Goal: Transaction & Acquisition: Purchase product/service

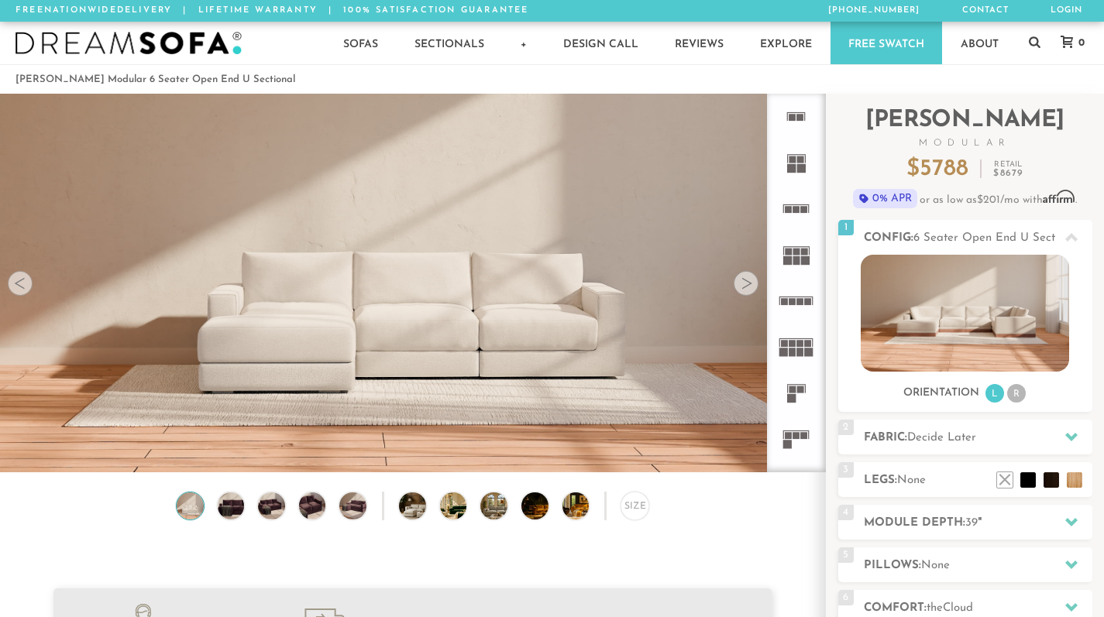
scroll to position [16990, 1092]
click at [739, 283] on div at bounding box center [746, 283] width 25 height 25
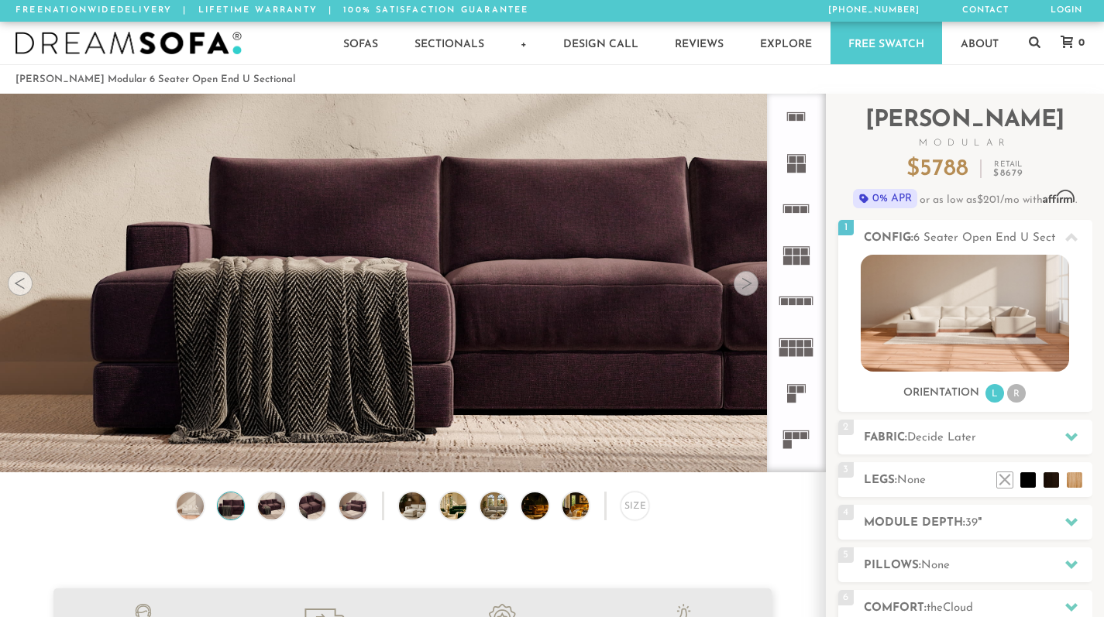
click at [739, 283] on div at bounding box center [746, 283] width 25 height 25
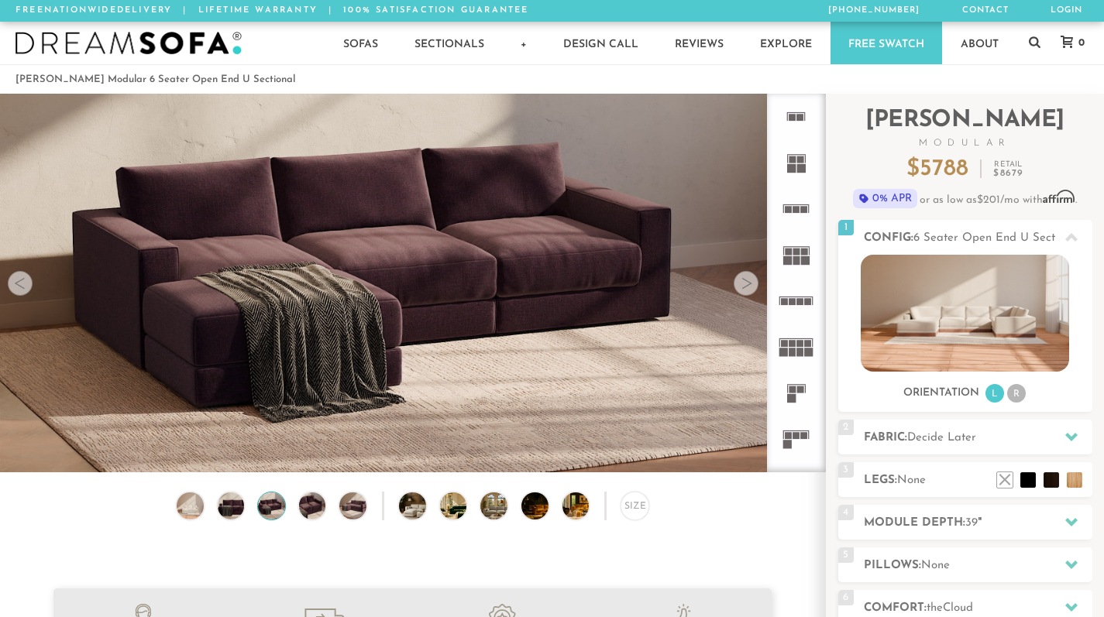
click at [739, 283] on div at bounding box center [746, 283] width 25 height 25
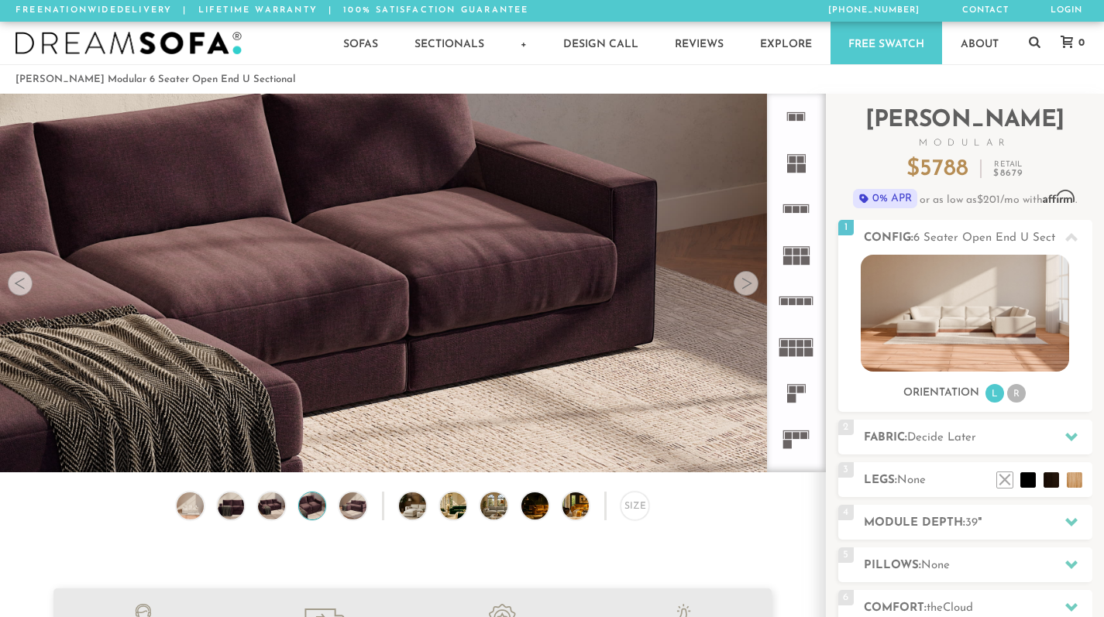
click at [739, 283] on div at bounding box center [746, 283] width 25 height 25
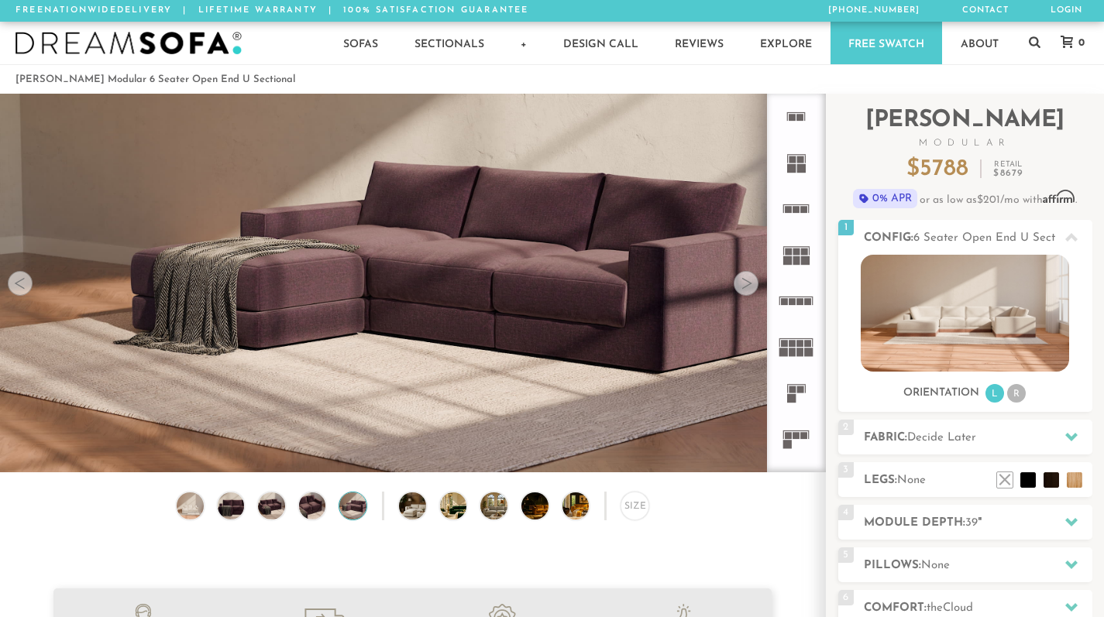
click at [739, 283] on div at bounding box center [746, 283] width 25 height 25
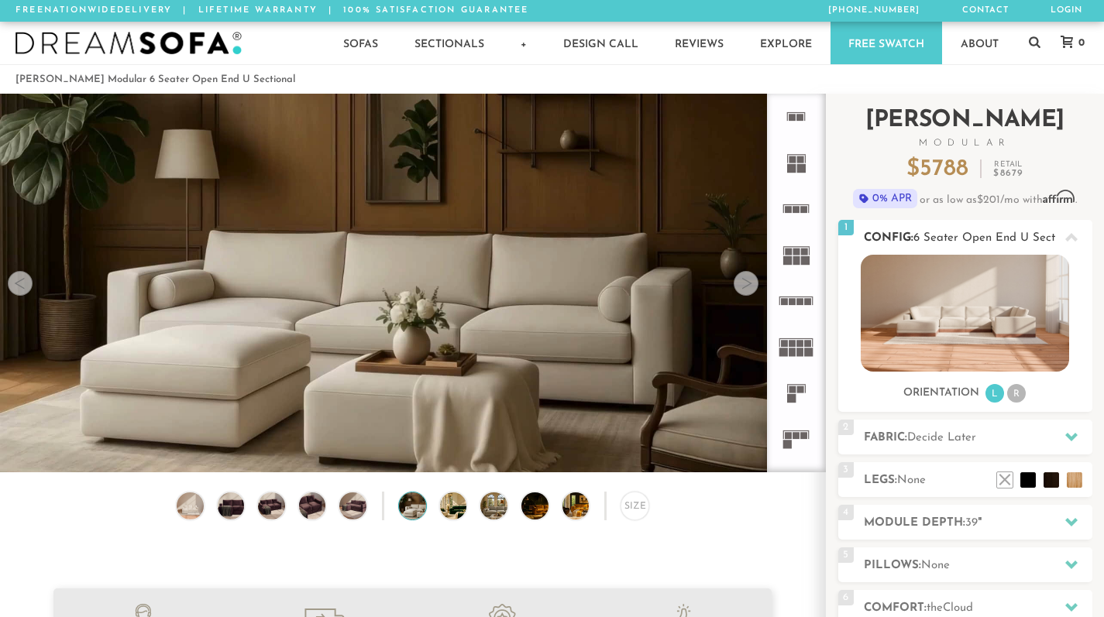
click at [1019, 396] on li "R" at bounding box center [1016, 393] width 19 height 19
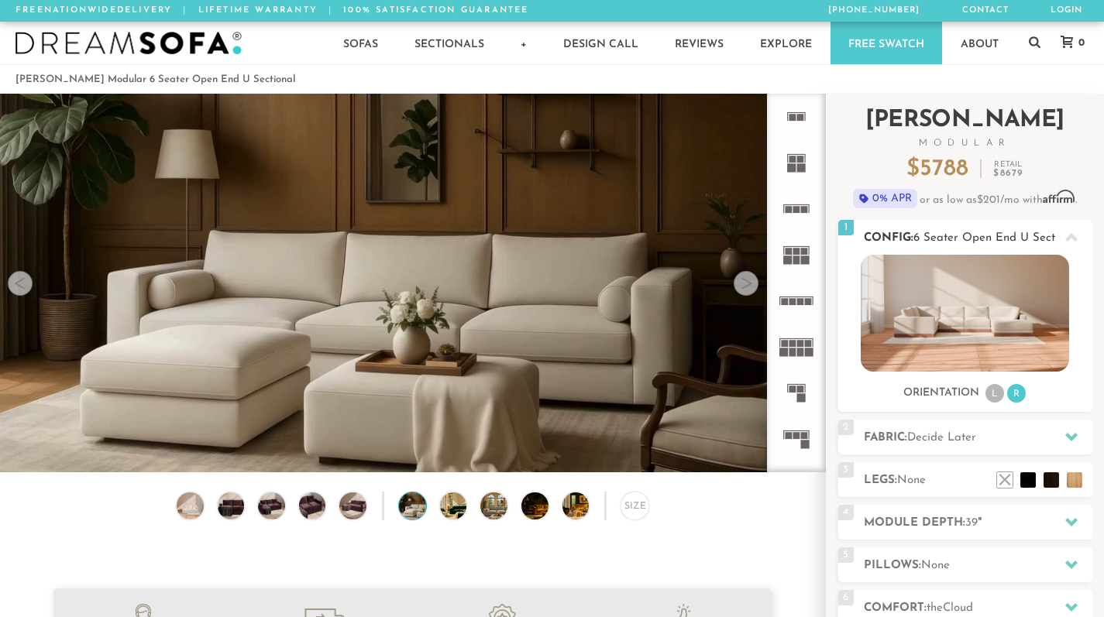
click at [989, 394] on li "L" at bounding box center [994, 393] width 19 height 19
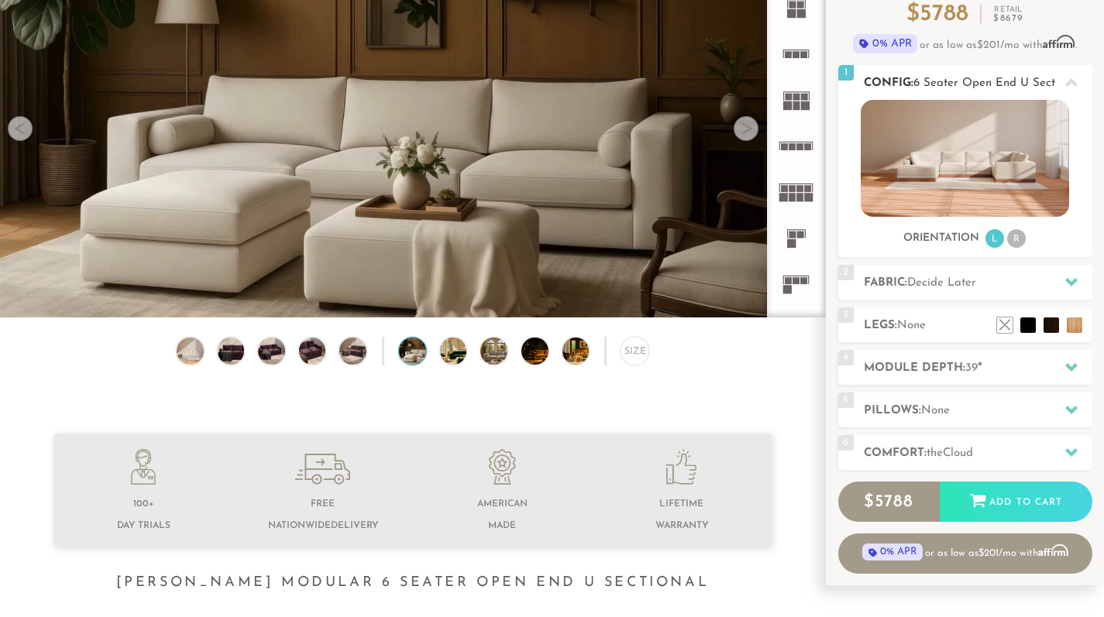
scroll to position [170, 0]
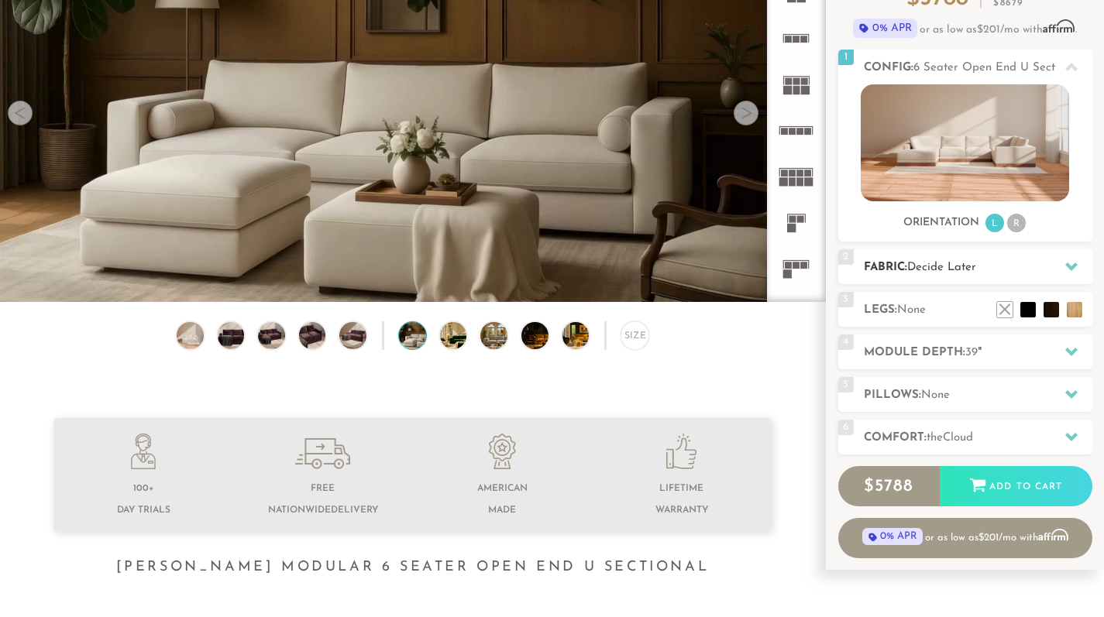
click at [957, 271] on span "Decide Later" at bounding box center [941, 268] width 69 height 12
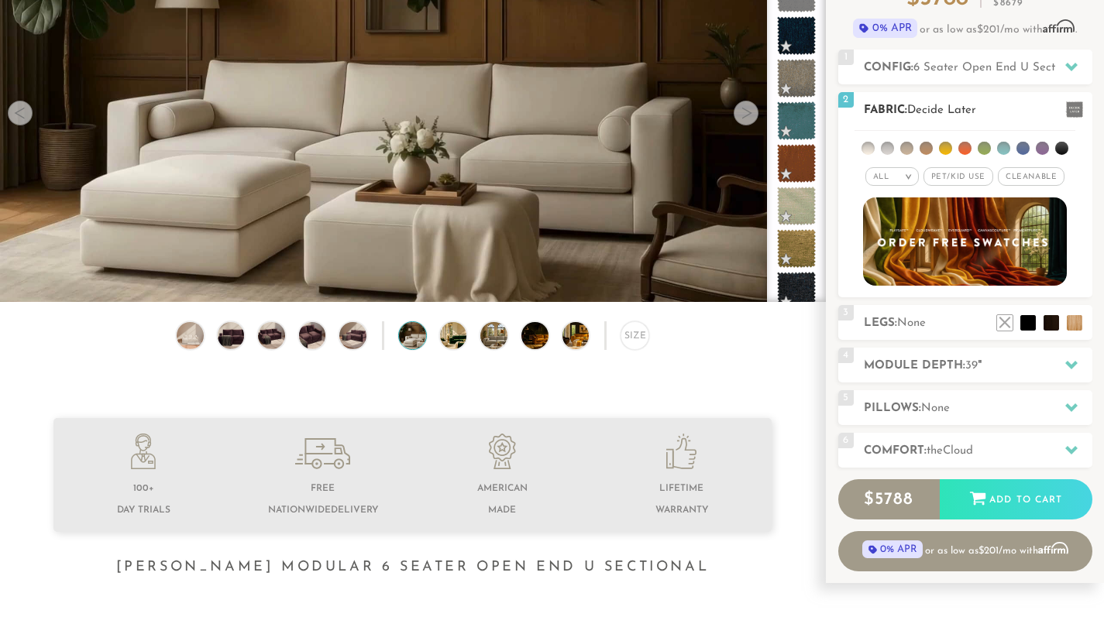
click at [942, 177] on span "Pet/Kid Use x" at bounding box center [959, 176] width 70 height 19
click at [1011, 174] on span "Cleanable x" at bounding box center [1036, 176] width 67 height 19
click at [900, 175] on em ">" at bounding box center [898, 177] width 12 height 8
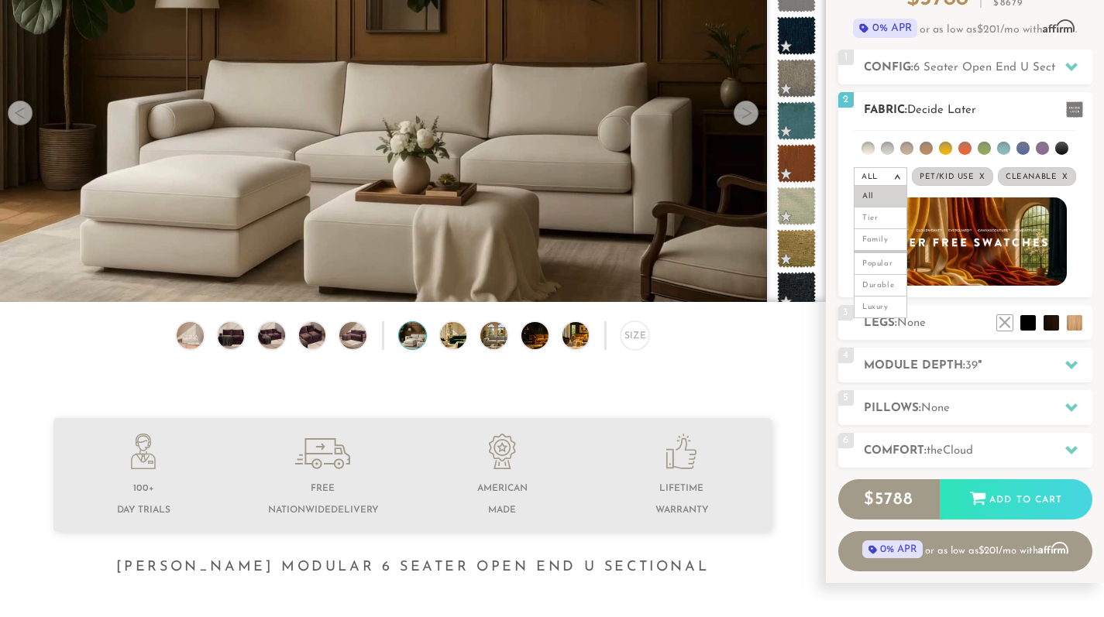
click at [900, 175] on em ">" at bounding box center [898, 177] width 12 height 8
click at [873, 147] on li at bounding box center [868, 148] width 13 height 13
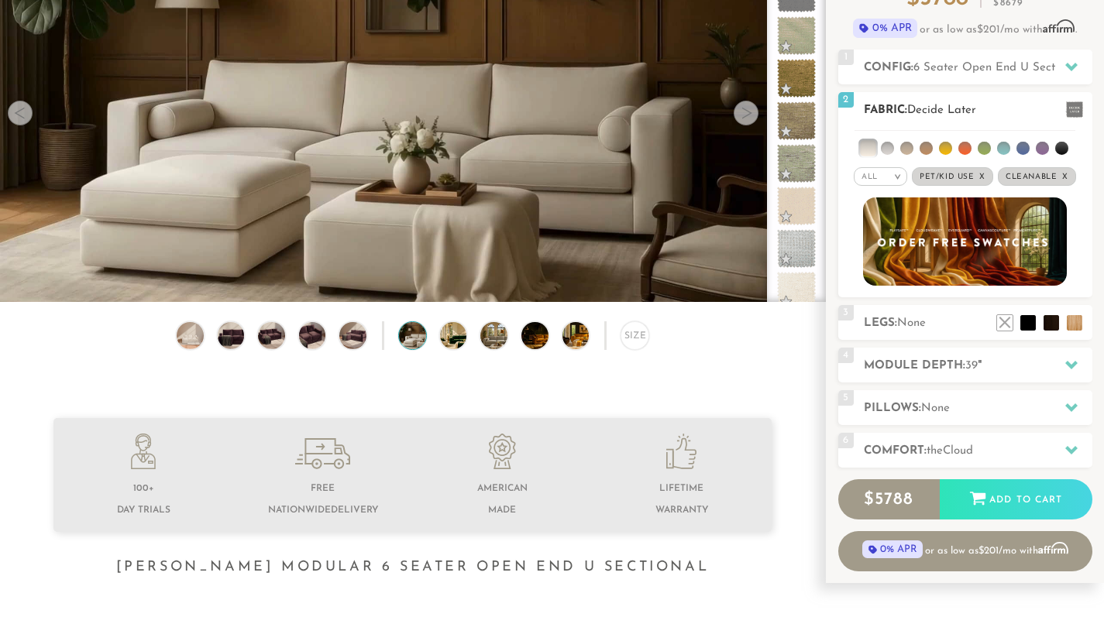
click at [885, 147] on li at bounding box center [887, 148] width 13 height 13
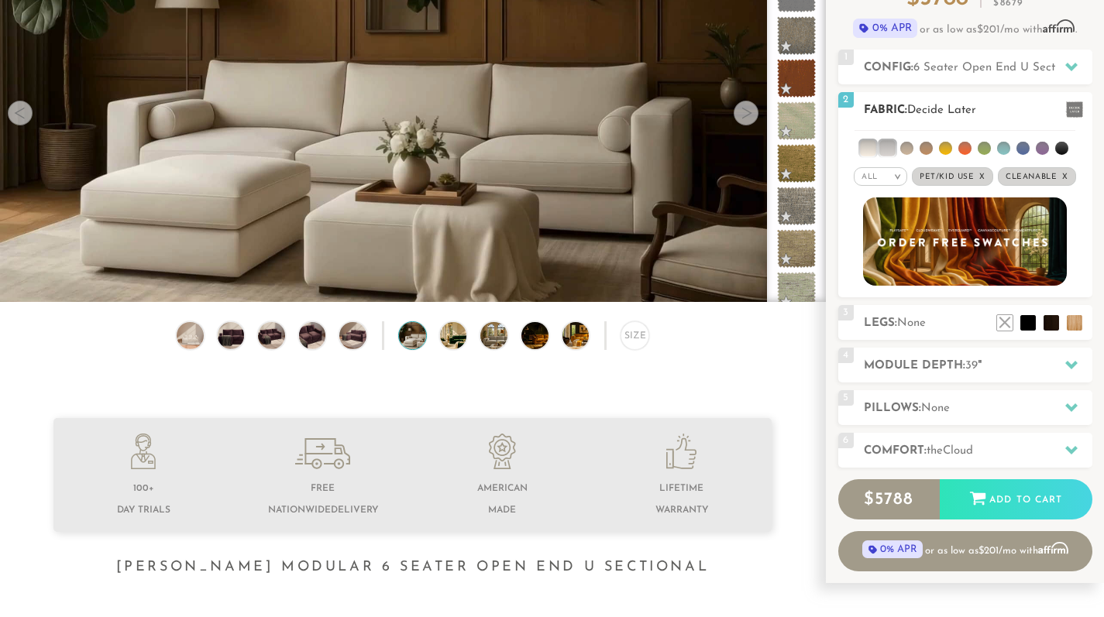
click at [906, 149] on li at bounding box center [906, 148] width 13 height 13
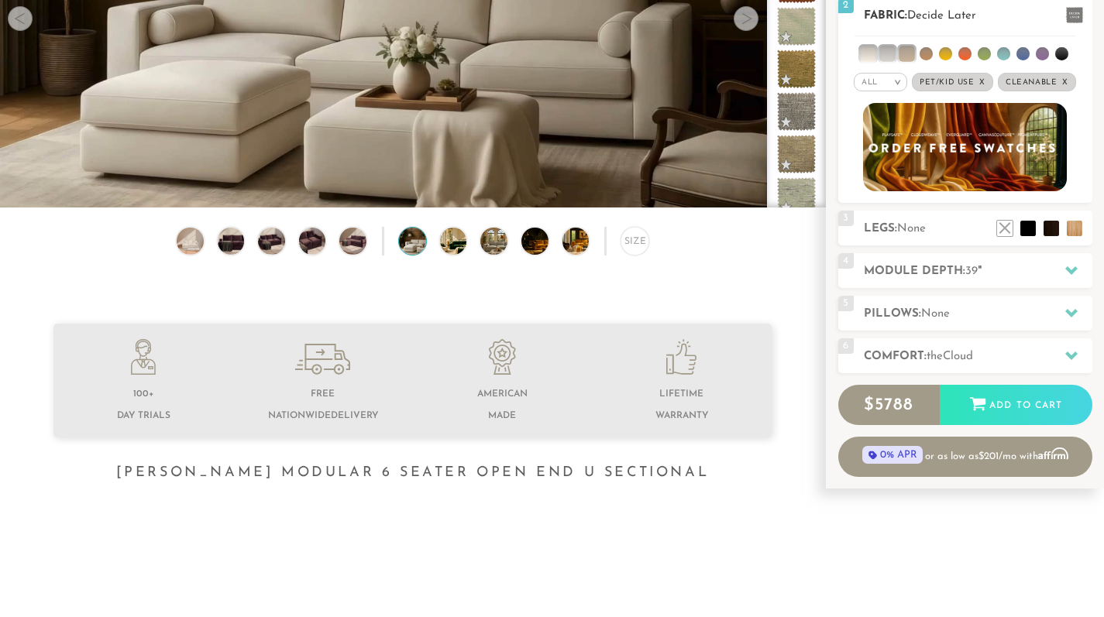
scroll to position [318, 0]
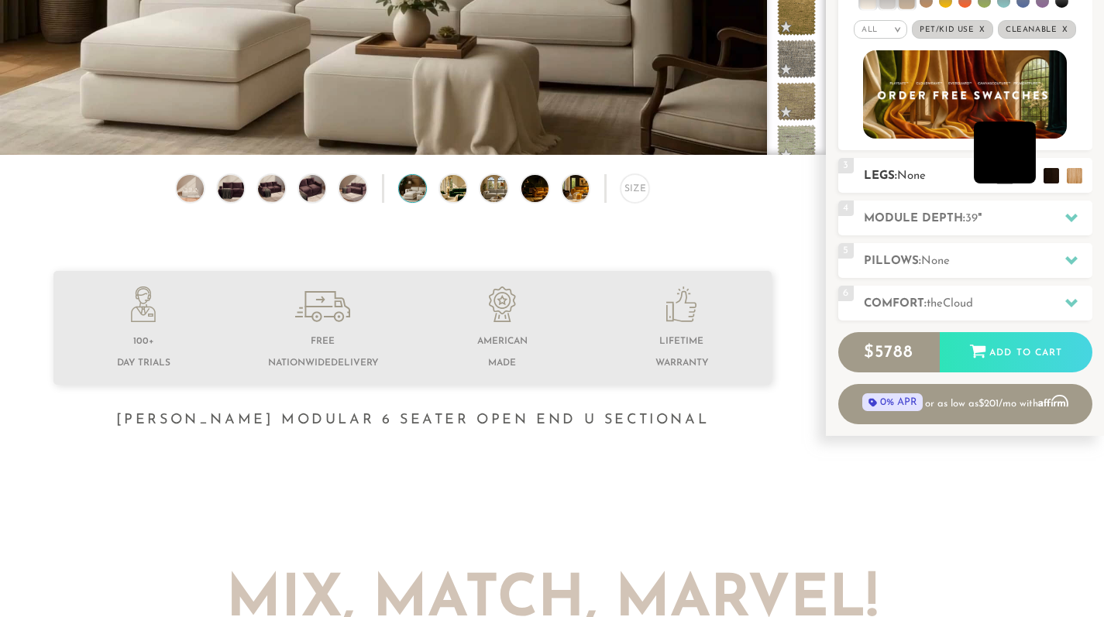
click at [1023, 177] on li at bounding box center [1005, 153] width 62 height 62
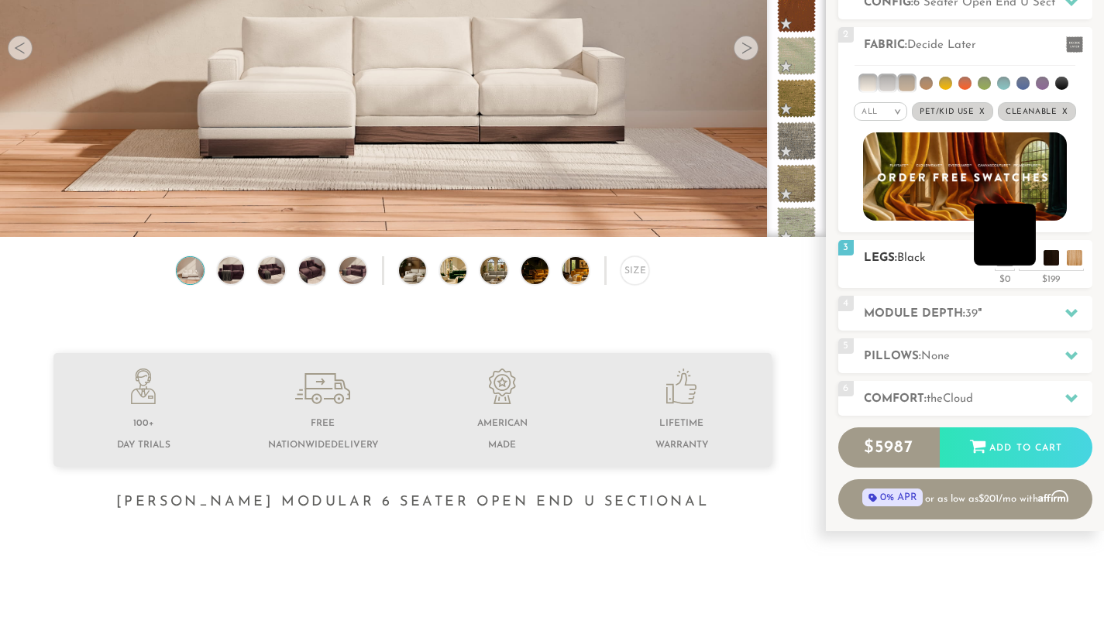
scroll to position [234, 0]
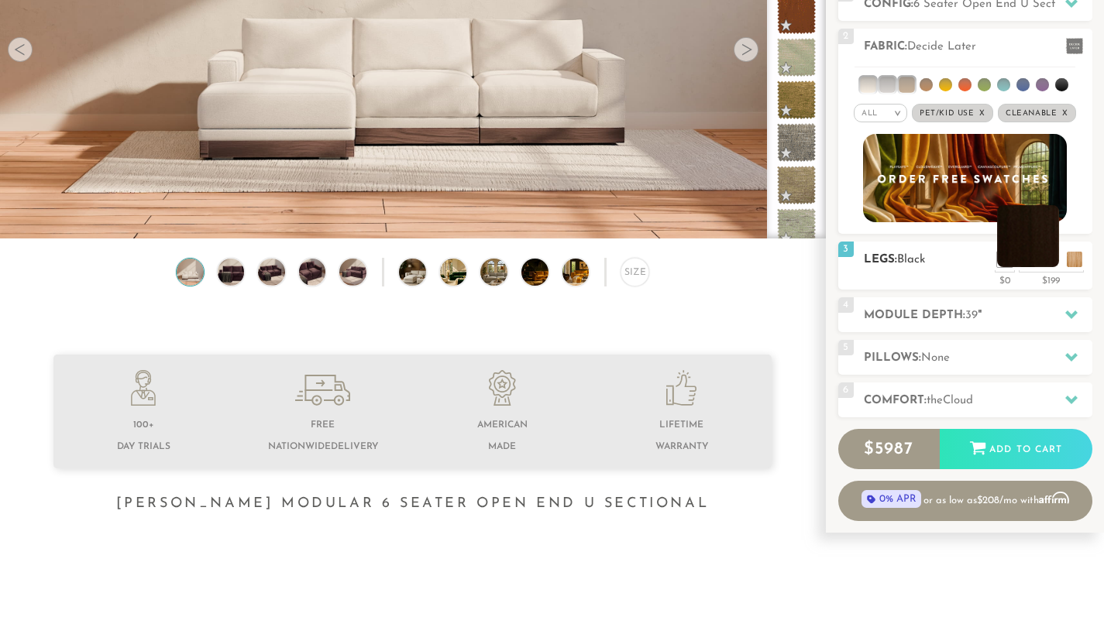
click at [1051, 260] on li at bounding box center [1028, 236] width 62 height 62
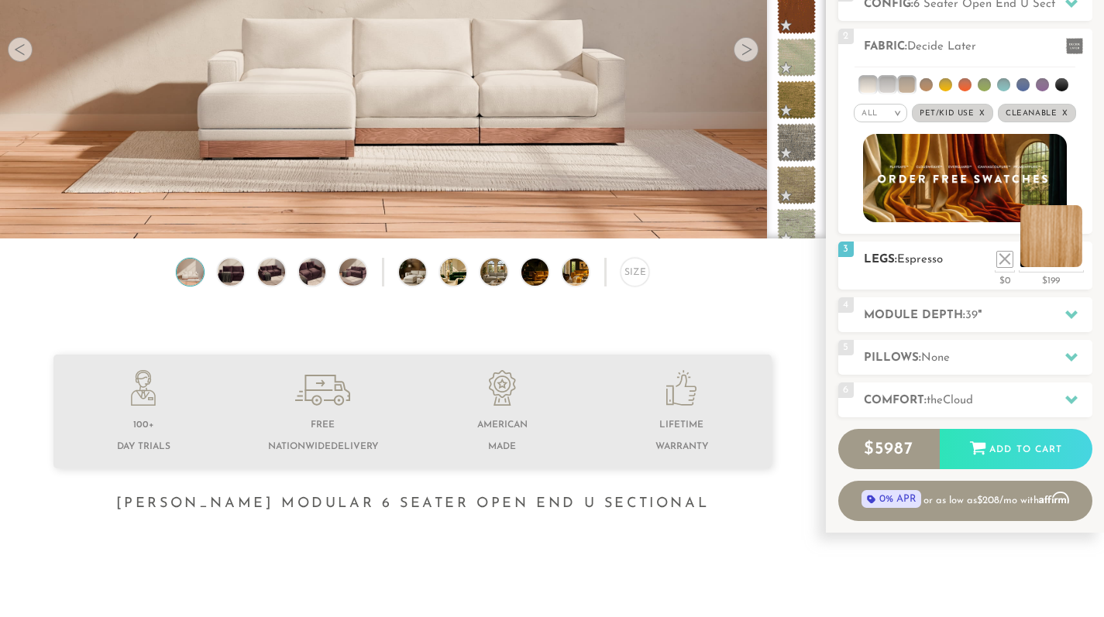
click at [1078, 261] on li at bounding box center [1051, 236] width 62 height 62
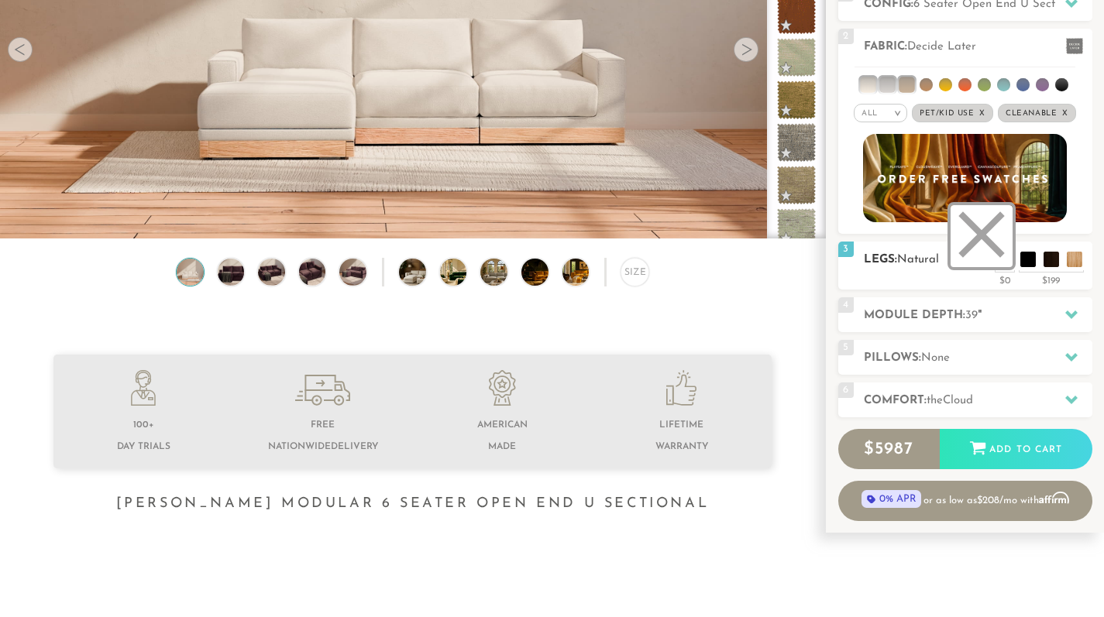
click at [1010, 264] on li at bounding box center [982, 236] width 62 height 62
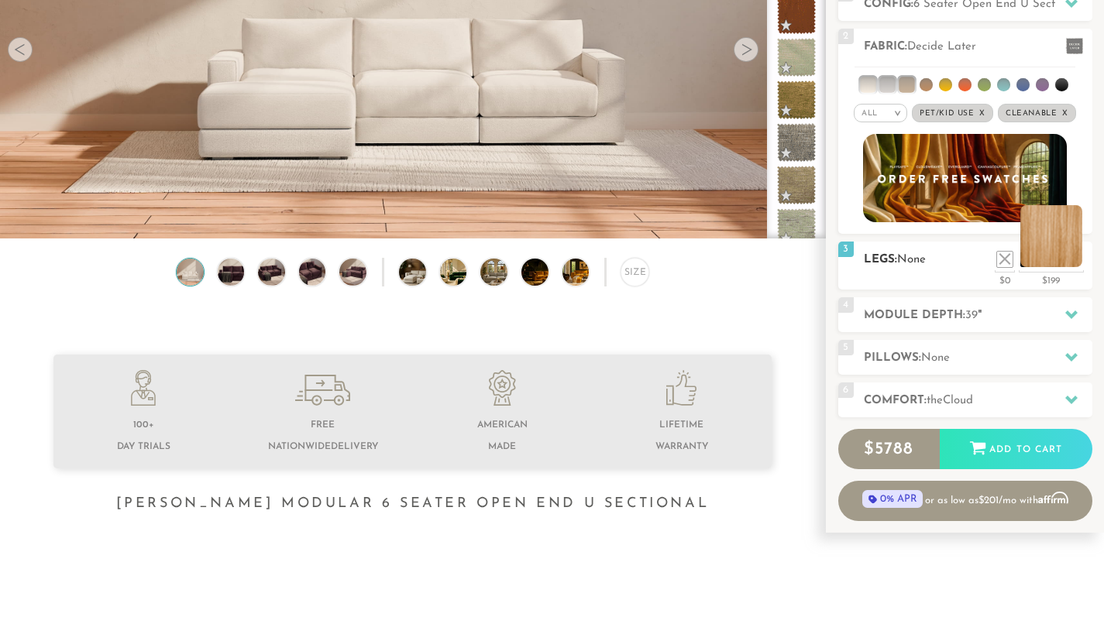
click at [1072, 264] on li at bounding box center [1051, 236] width 62 height 62
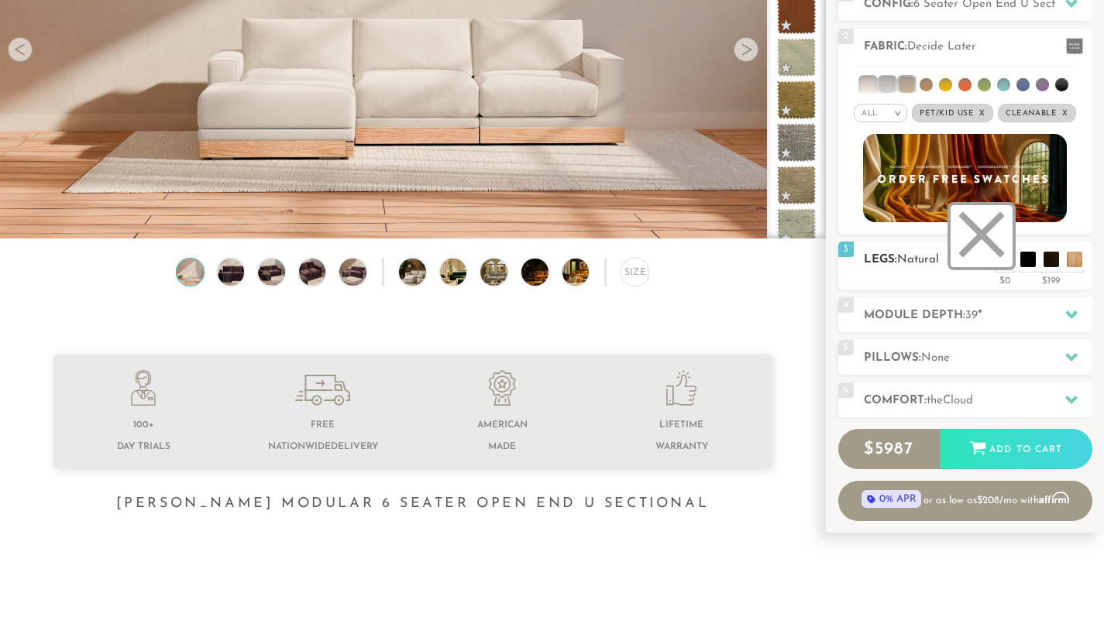
click at [1006, 263] on li at bounding box center [982, 236] width 62 height 62
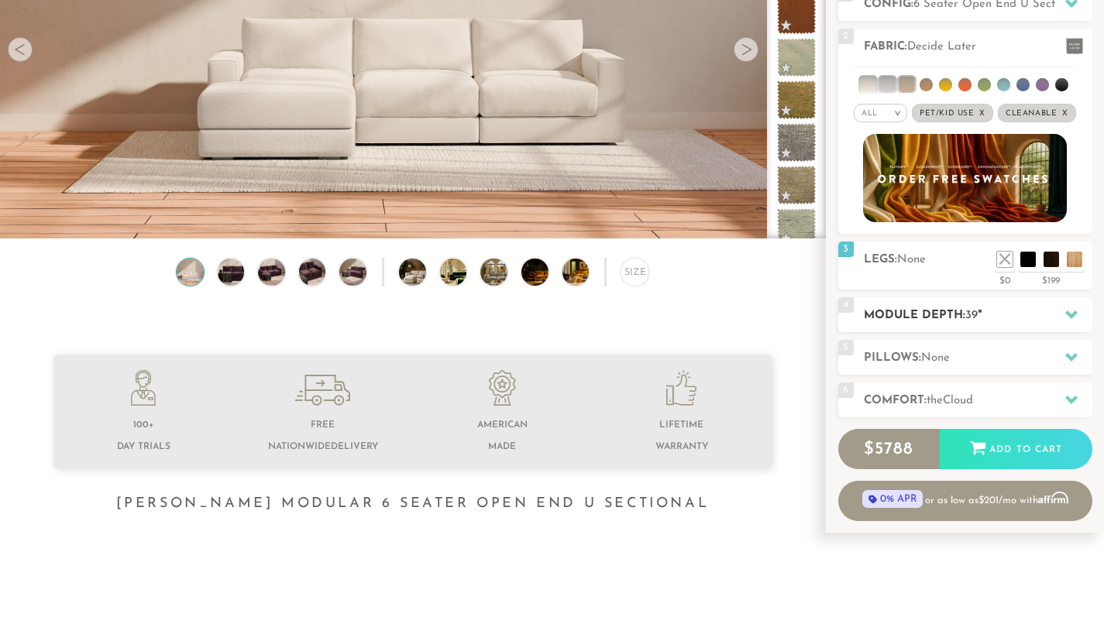
click at [982, 311] on h2 "Module Depth: 39 "" at bounding box center [978, 316] width 229 height 18
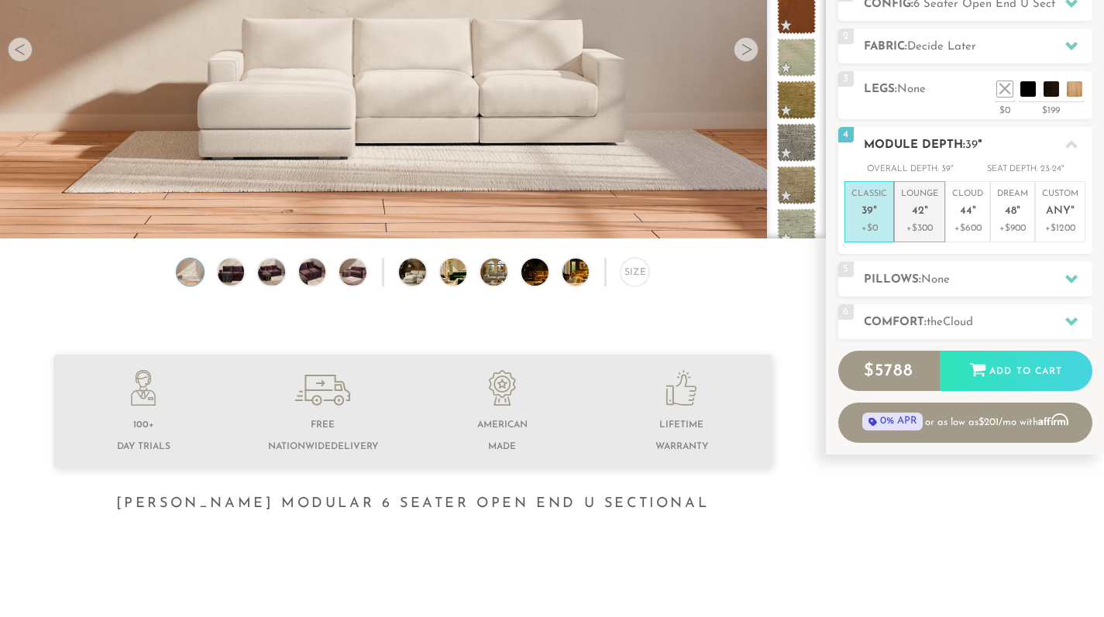
click at [940, 222] on li "Lounge 42 " +$300" at bounding box center [919, 211] width 51 height 61
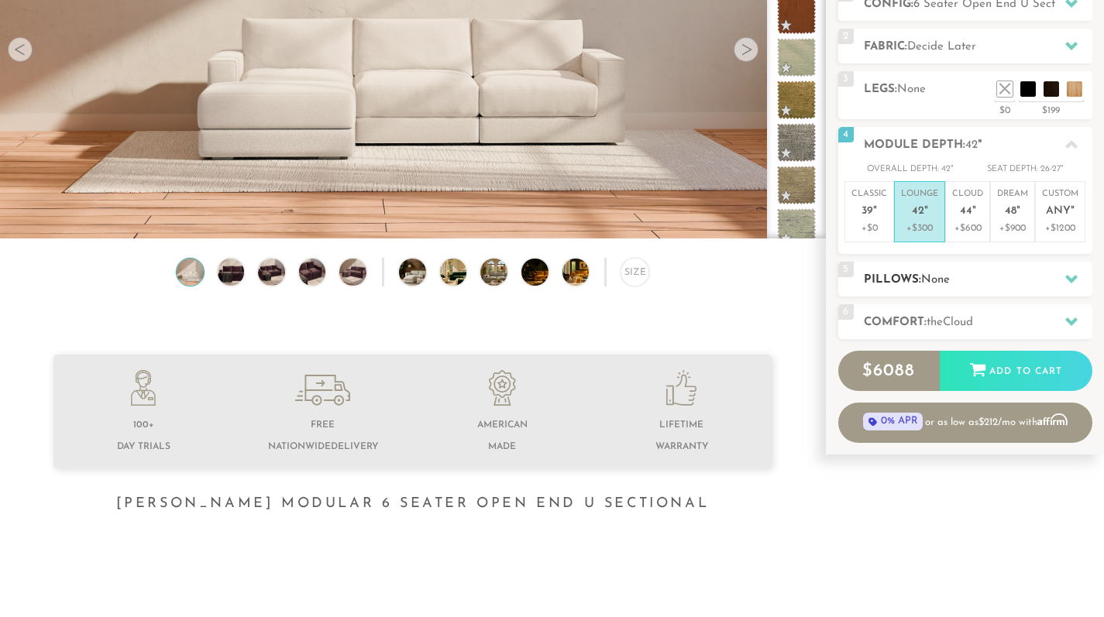
click at [940, 271] on h2 "Pillows: None" at bounding box center [978, 280] width 229 height 18
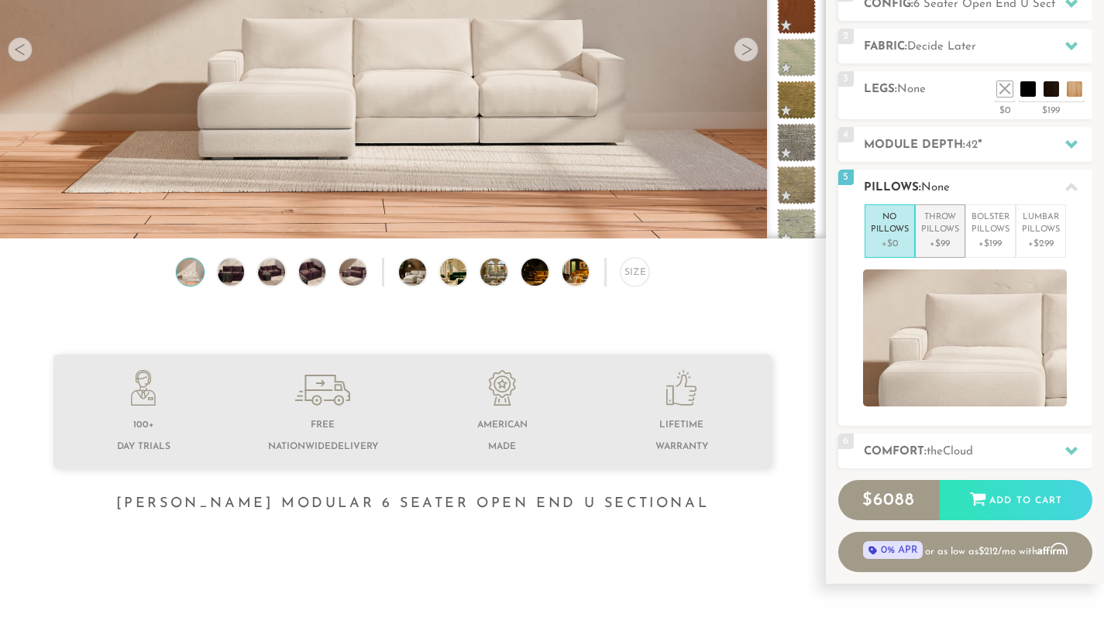
click at [946, 245] on p "+$99" at bounding box center [940, 244] width 38 height 14
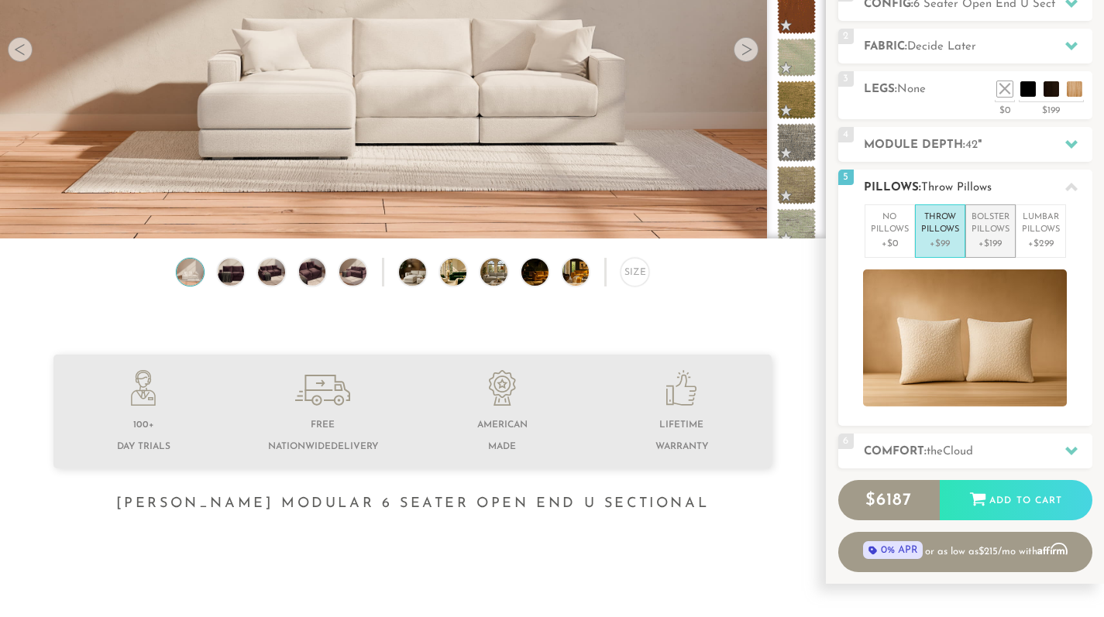
click at [996, 240] on p "+$199" at bounding box center [991, 244] width 38 height 14
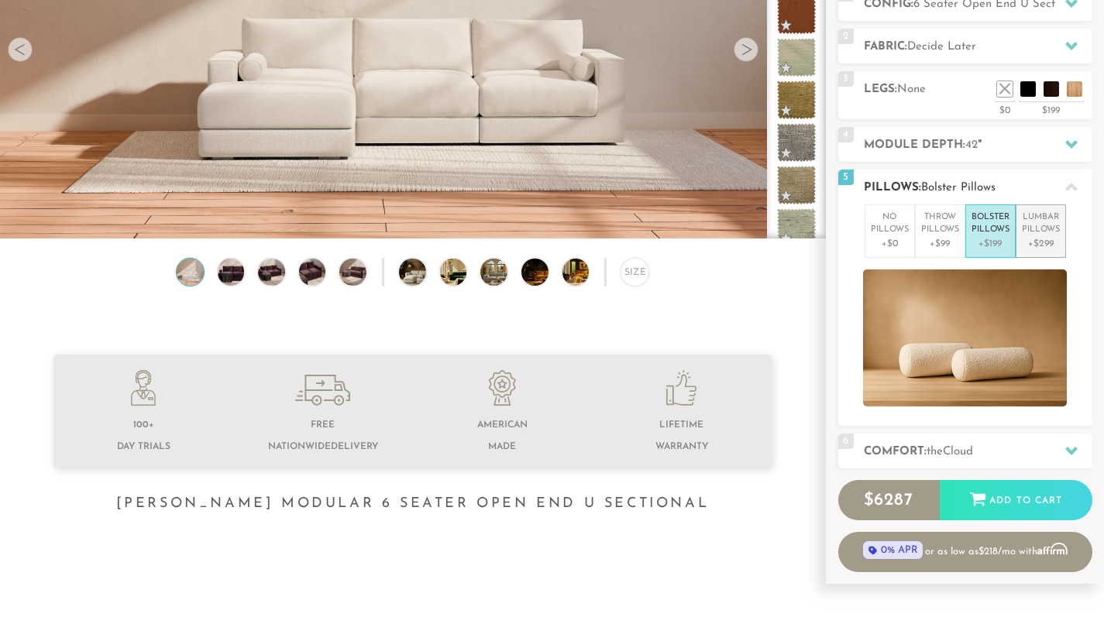
click at [1039, 234] on p "Lumbar Pillows" at bounding box center [1041, 225] width 38 height 26
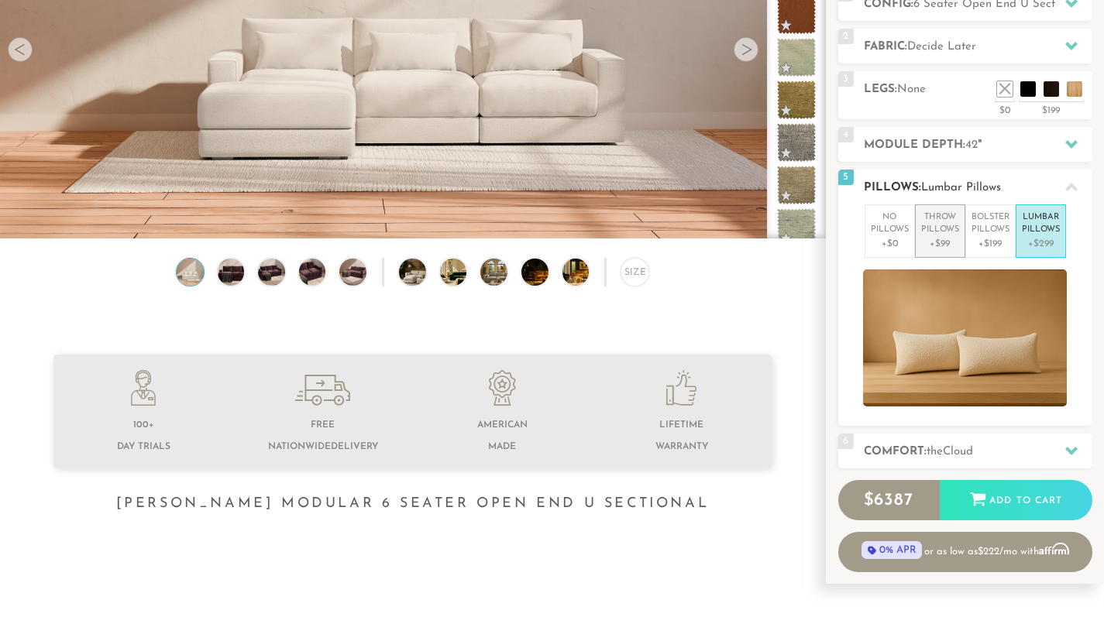
click at [926, 232] on p "Throw Pillows" at bounding box center [940, 225] width 38 height 26
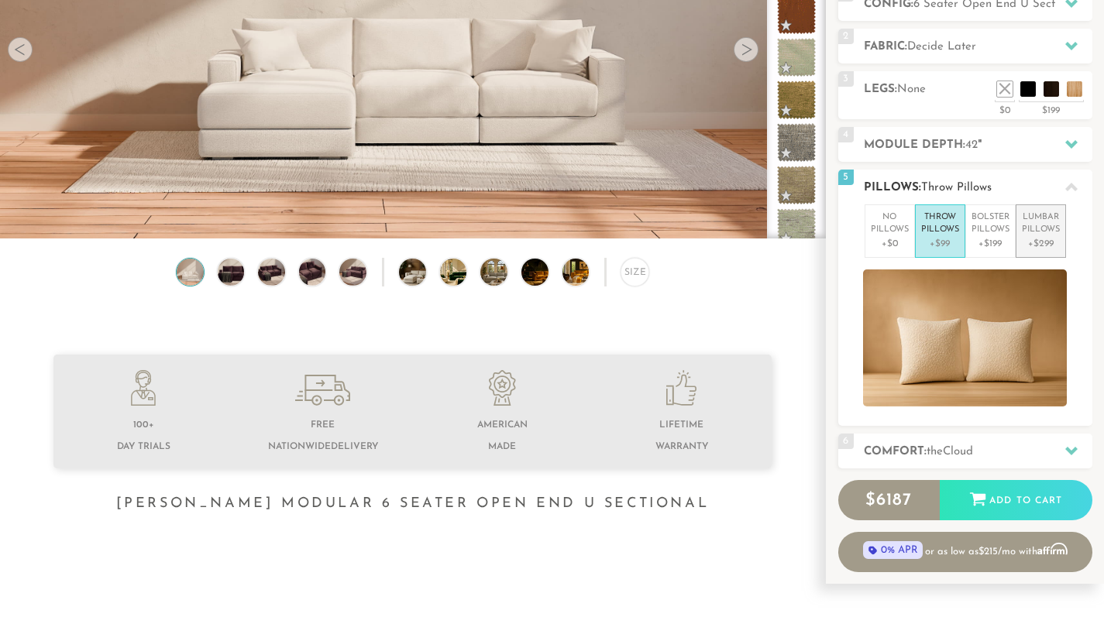
click at [1050, 220] on p "Lumbar Pillows" at bounding box center [1041, 225] width 38 height 26
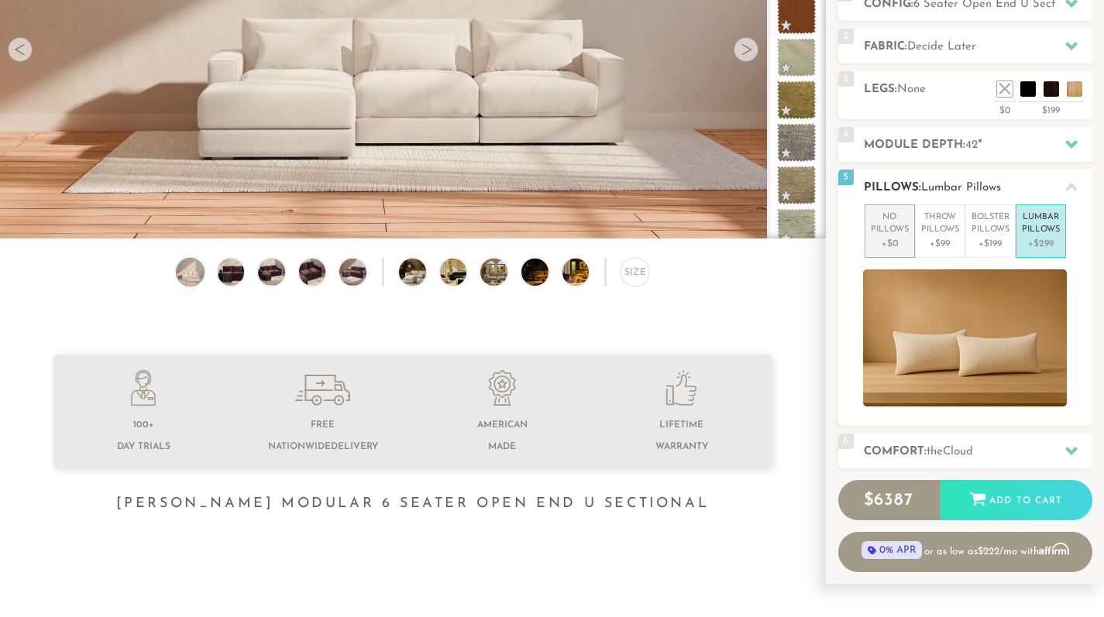
click at [901, 233] on p "No Pillows" at bounding box center [890, 225] width 38 height 26
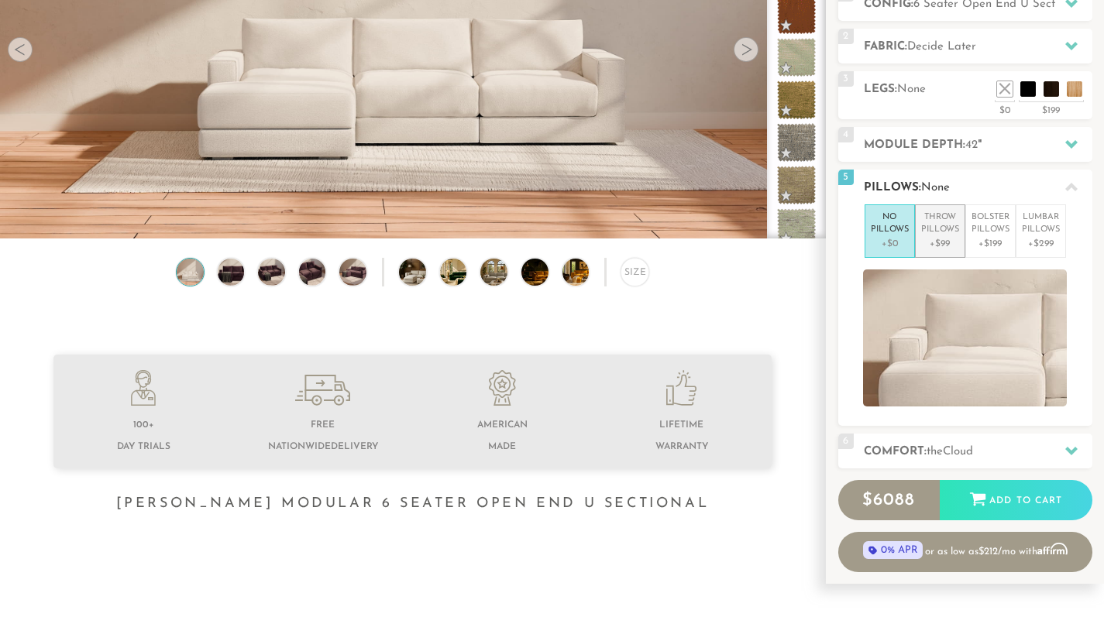
click at [953, 233] on p "Throw Pillows" at bounding box center [940, 225] width 38 height 26
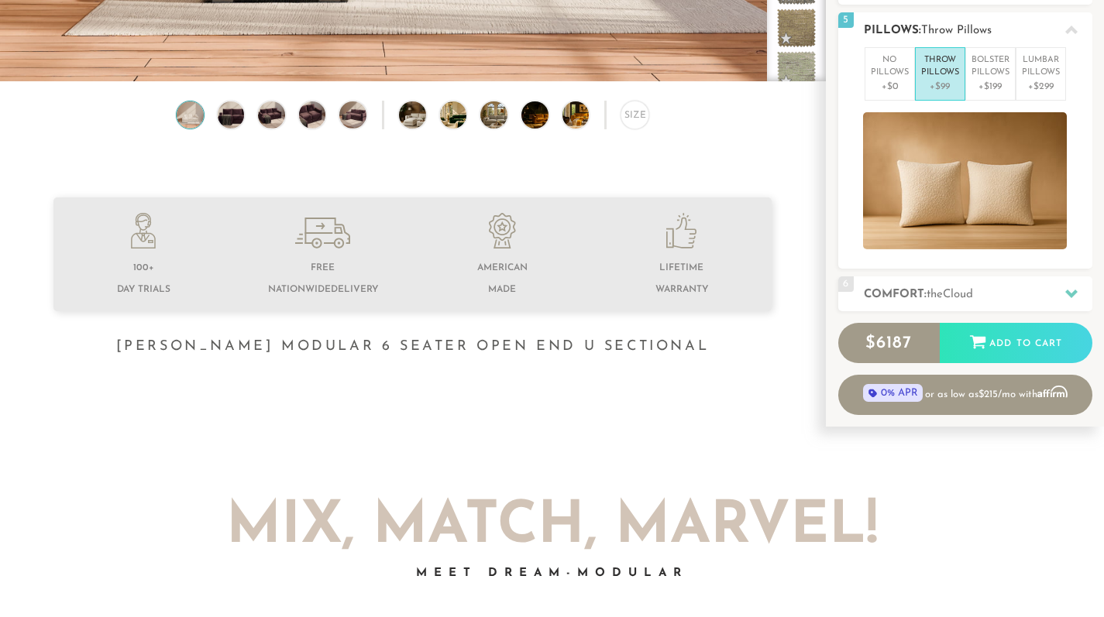
scroll to position [409, 0]
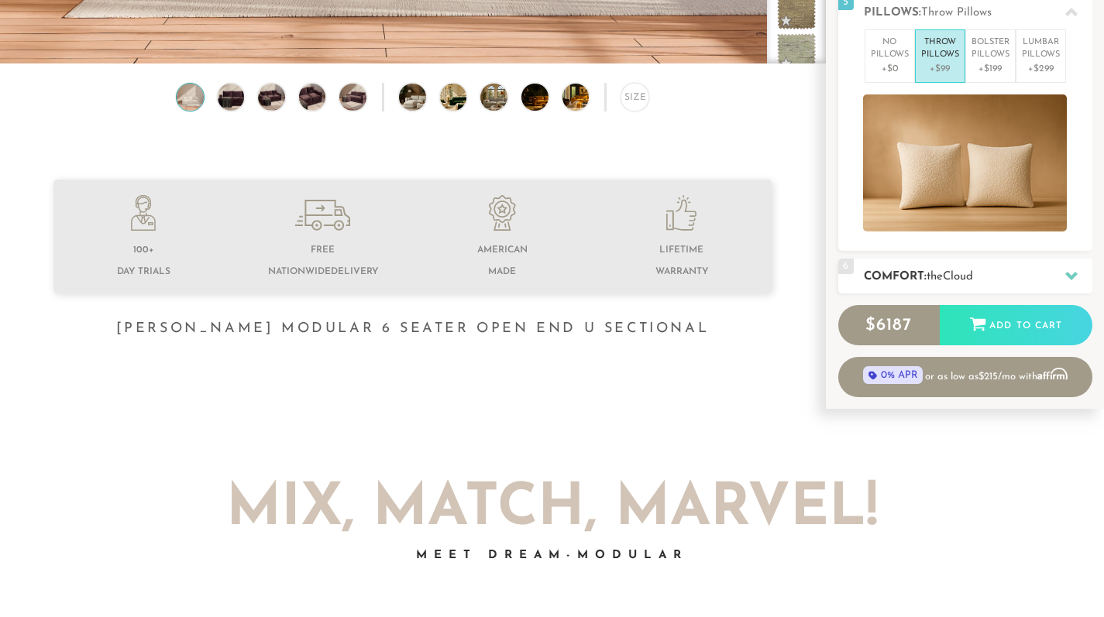
click at [945, 268] on h2 "Comfort: the Cloud" at bounding box center [978, 277] width 229 height 18
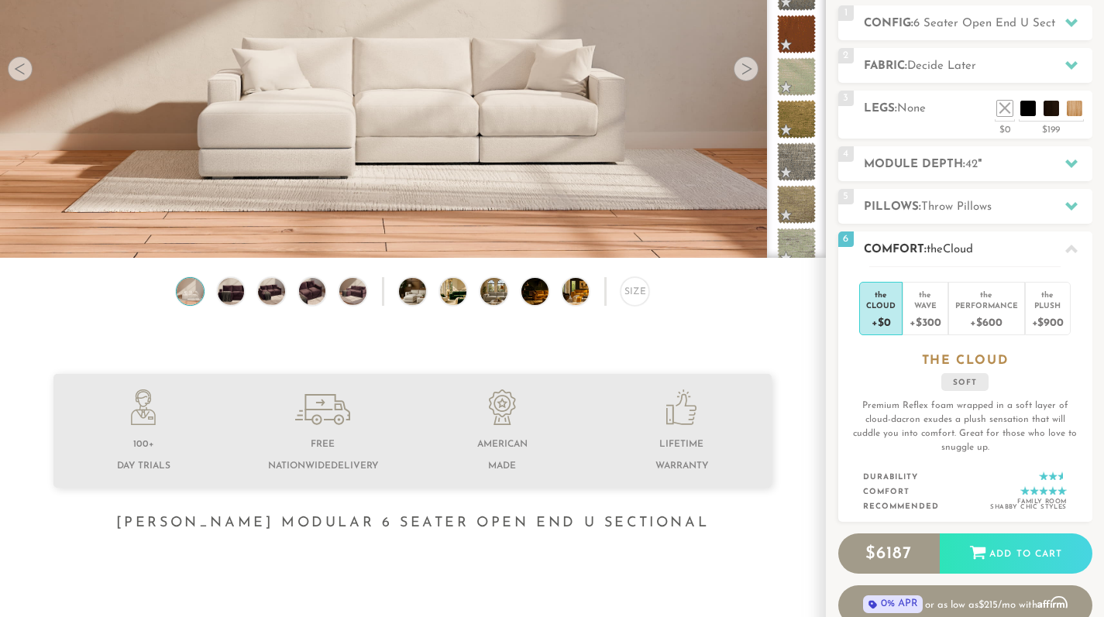
scroll to position [213, 0]
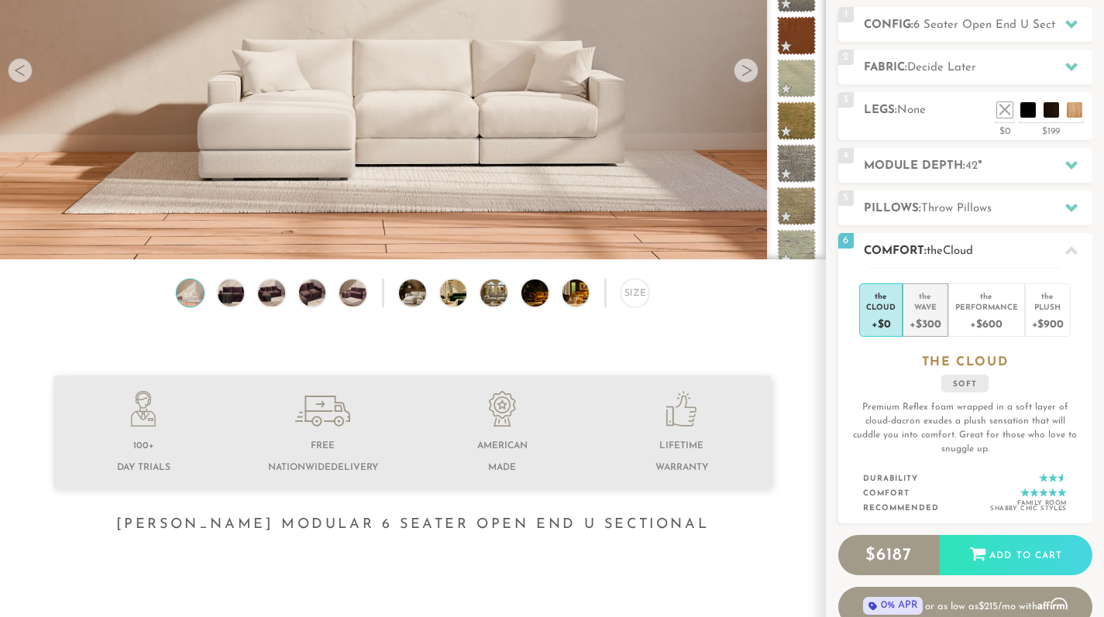
click at [932, 304] on div "Wave" at bounding box center [925, 306] width 31 height 11
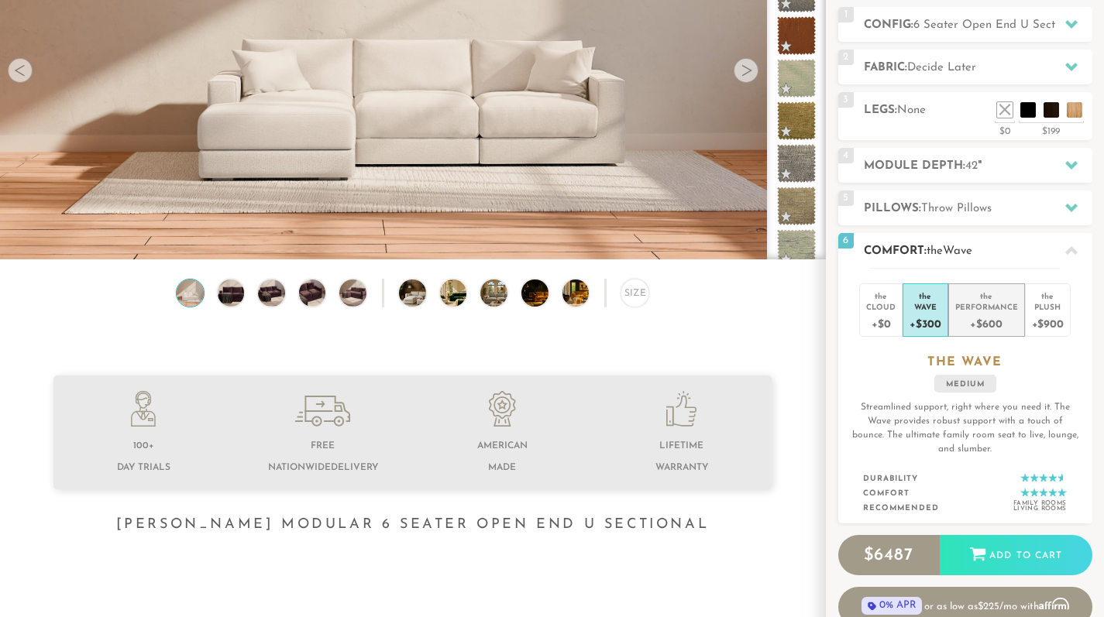
click at [974, 307] on div "Performance" at bounding box center [986, 306] width 63 height 11
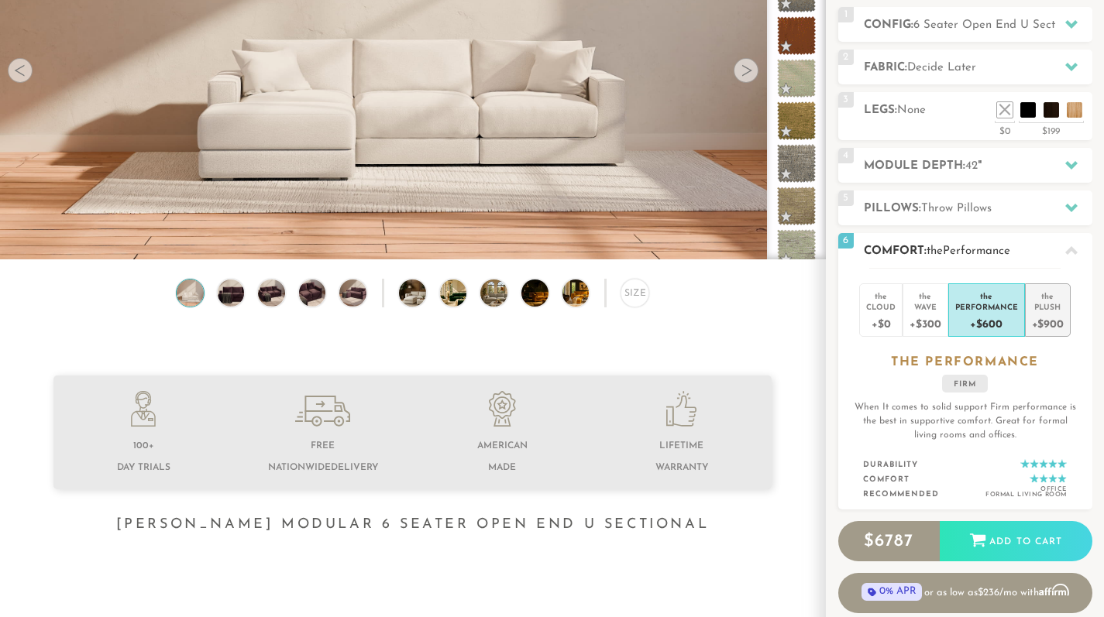
click at [1041, 311] on div "Plush" at bounding box center [1048, 306] width 32 height 11
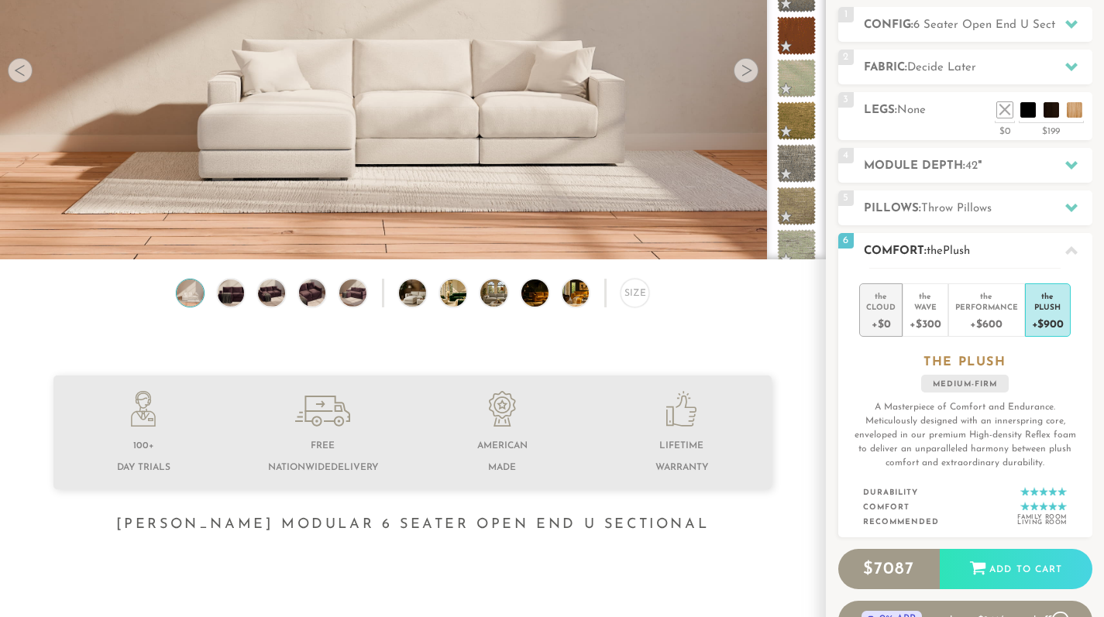
click at [893, 308] on div "Cloud" at bounding box center [880, 306] width 29 height 11
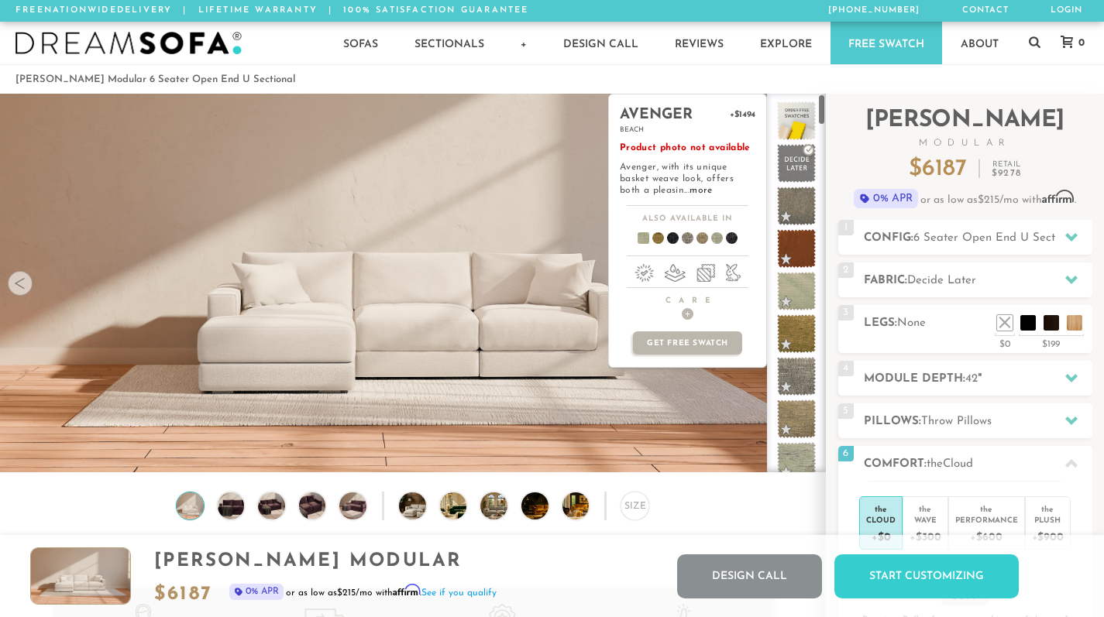
scroll to position [0, 0]
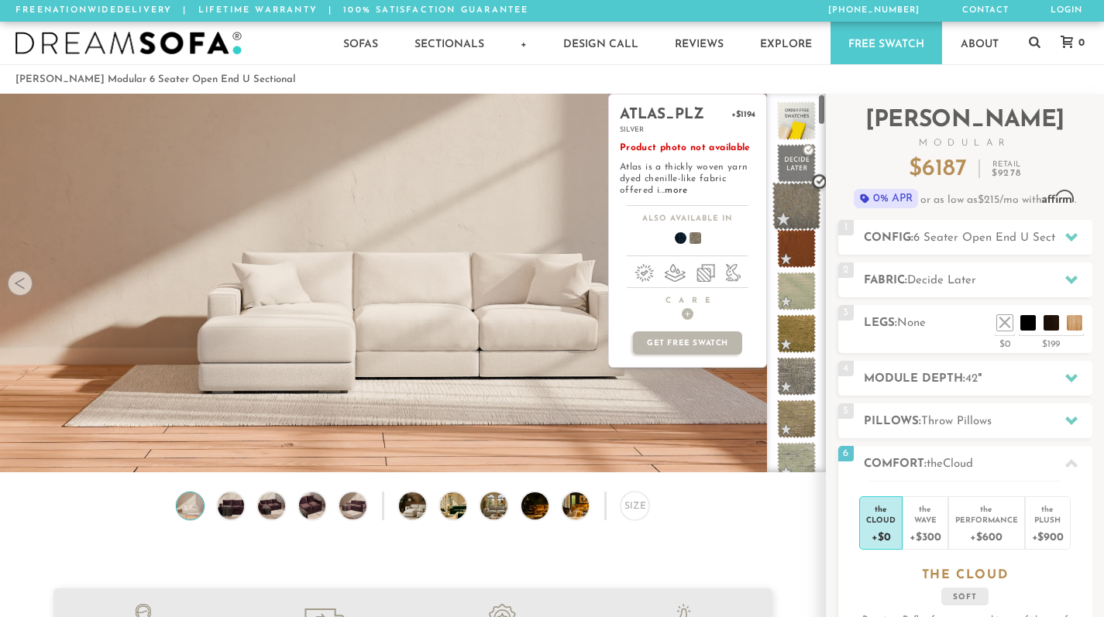
click at [796, 198] on span at bounding box center [796, 206] width 49 height 49
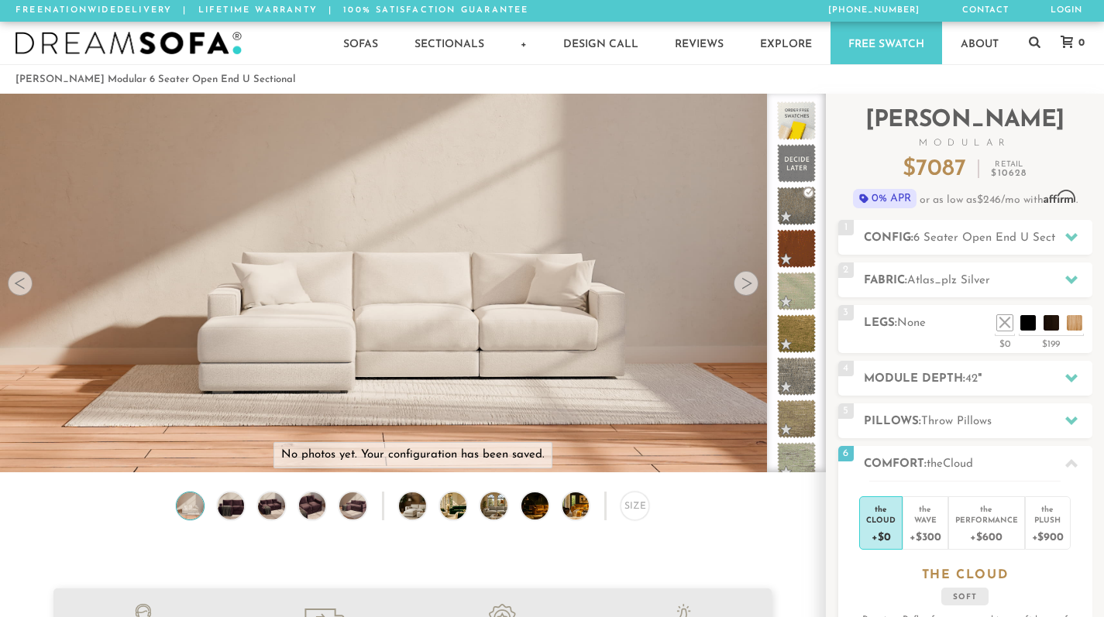
click at [748, 289] on div at bounding box center [746, 283] width 25 height 25
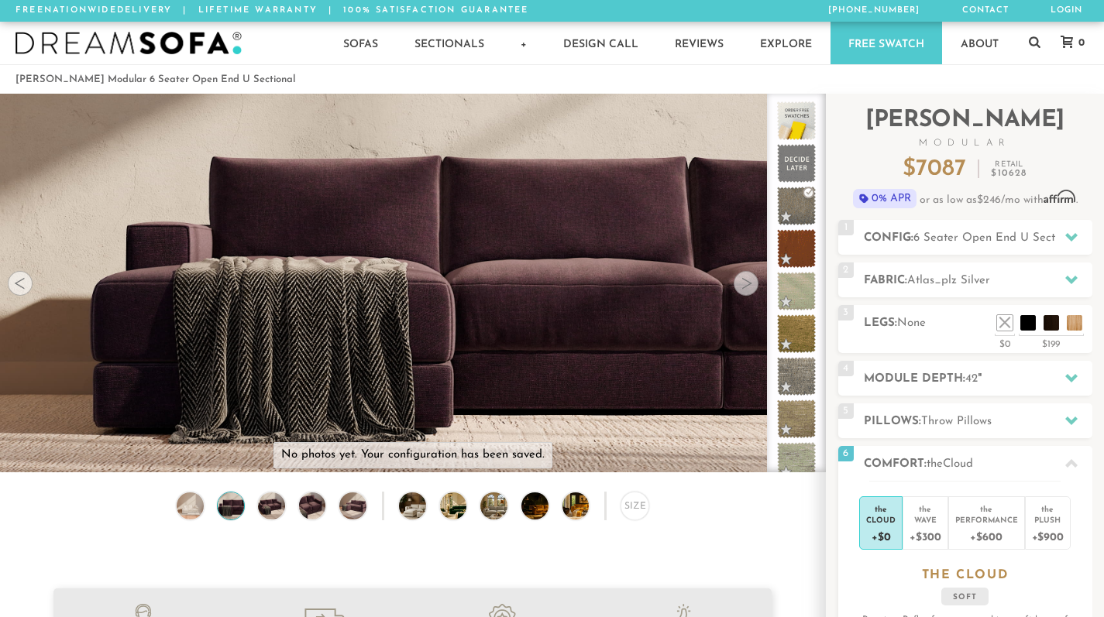
click at [748, 289] on div at bounding box center [746, 283] width 25 height 25
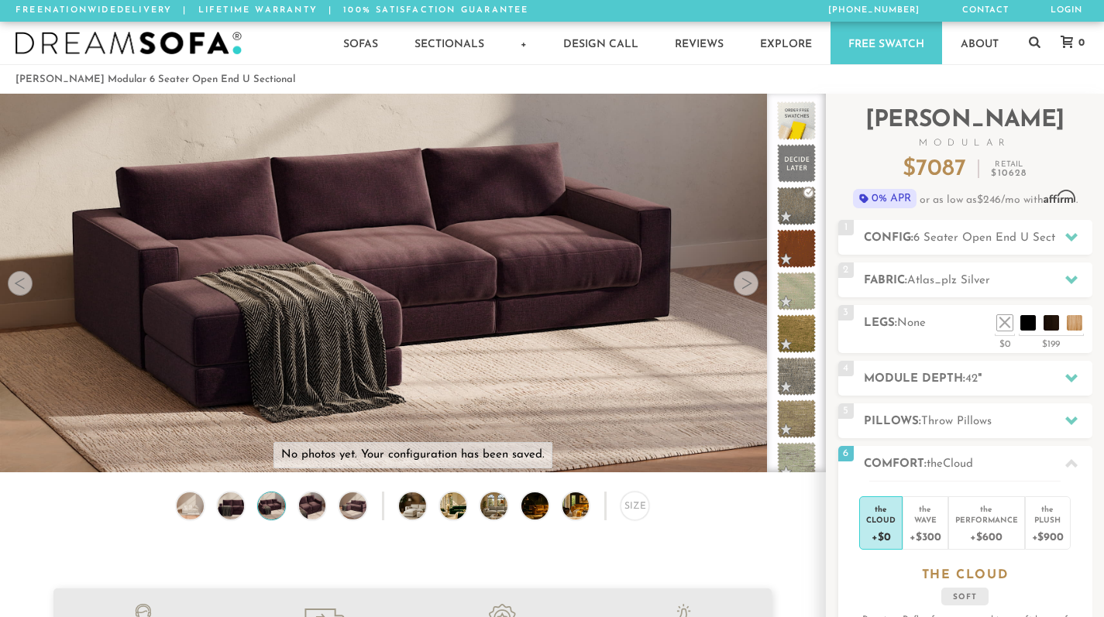
click at [748, 289] on div at bounding box center [746, 283] width 25 height 25
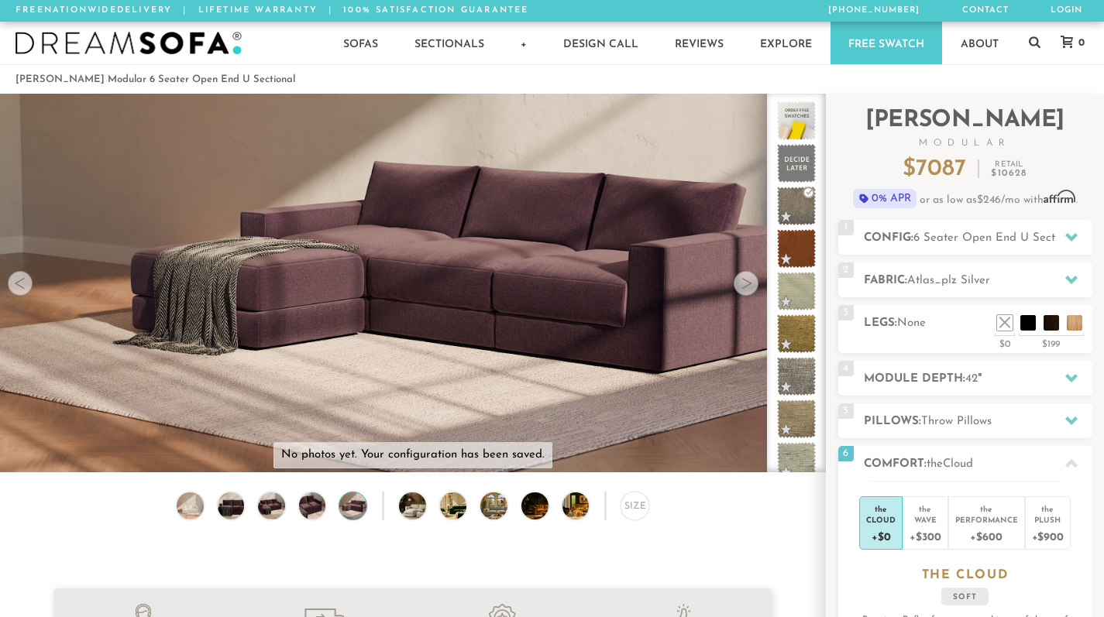
click at [748, 289] on div at bounding box center [746, 283] width 25 height 25
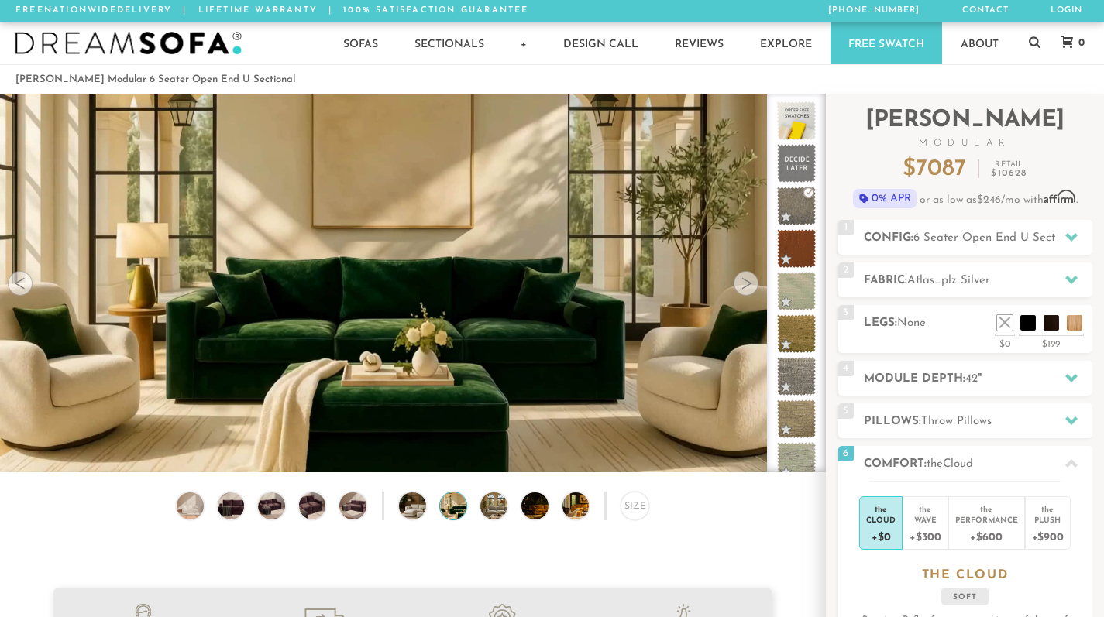
click at [748, 289] on div at bounding box center [746, 283] width 25 height 25
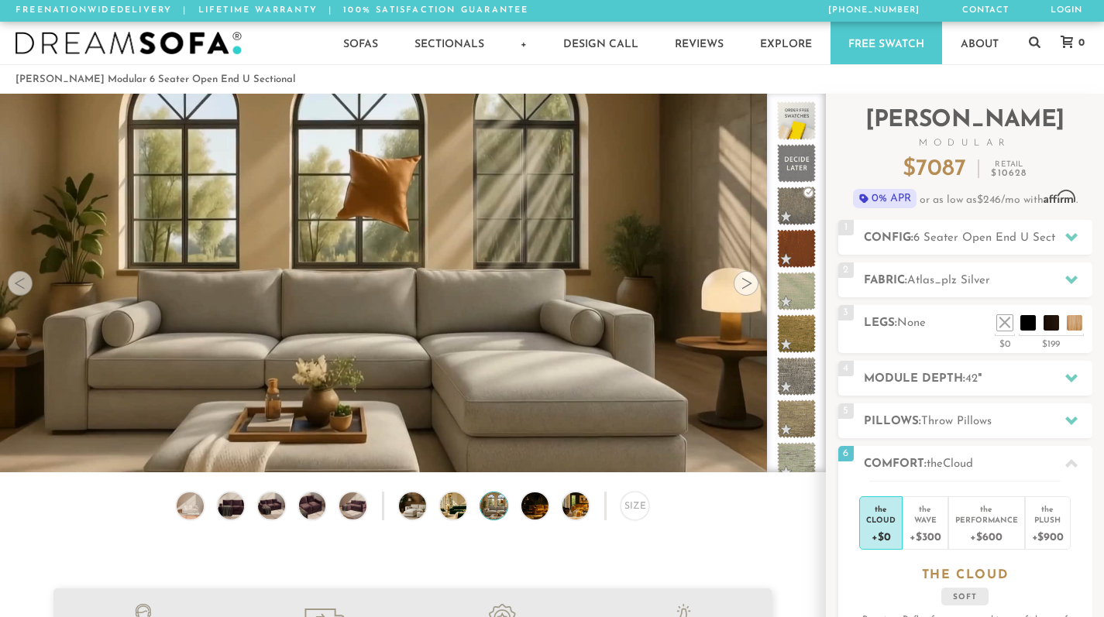
click at [748, 289] on div at bounding box center [746, 283] width 25 height 25
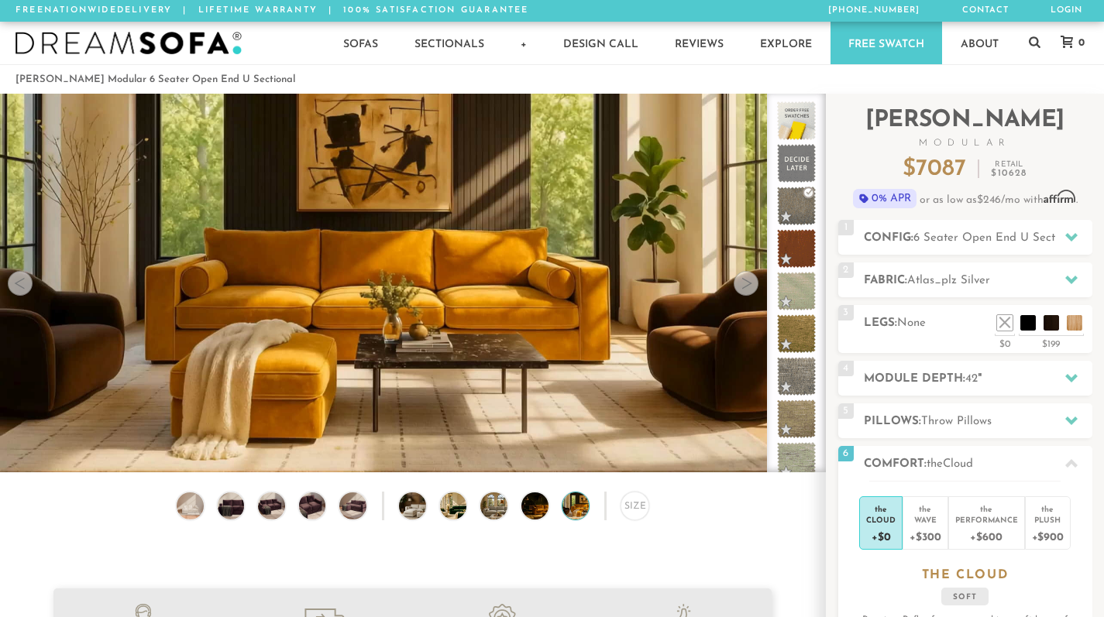
click at [748, 289] on div at bounding box center [746, 283] width 25 height 25
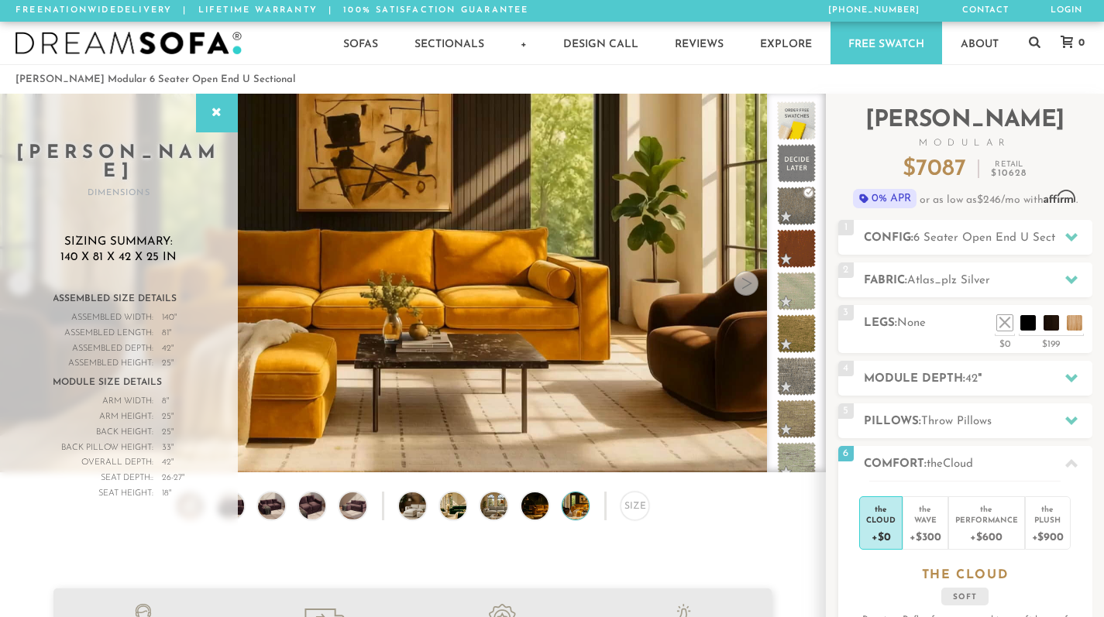
click at [748, 289] on div at bounding box center [746, 283] width 25 height 25
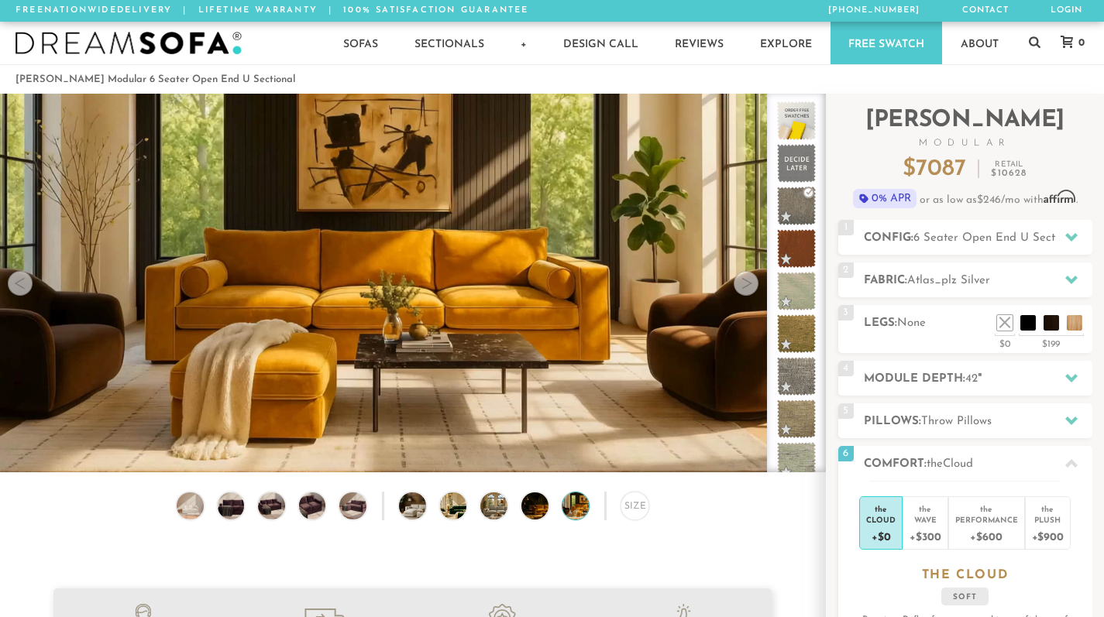
click at [748, 289] on div at bounding box center [746, 283] width 25 height 25
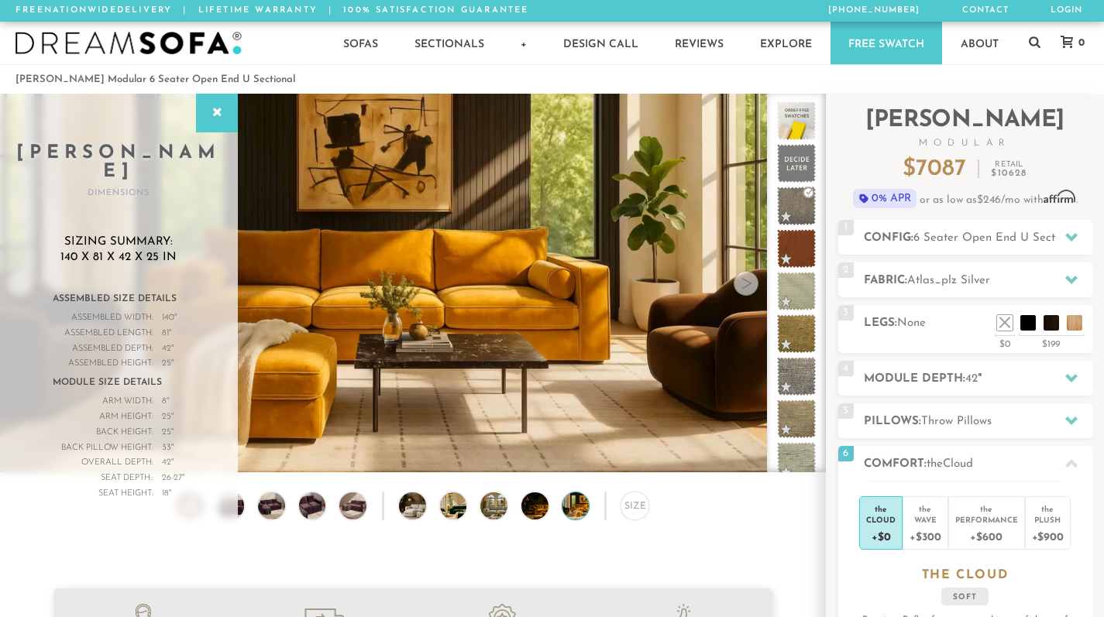
click at [748, 289] on div at bounding box center [746, 283] width 25 height 25
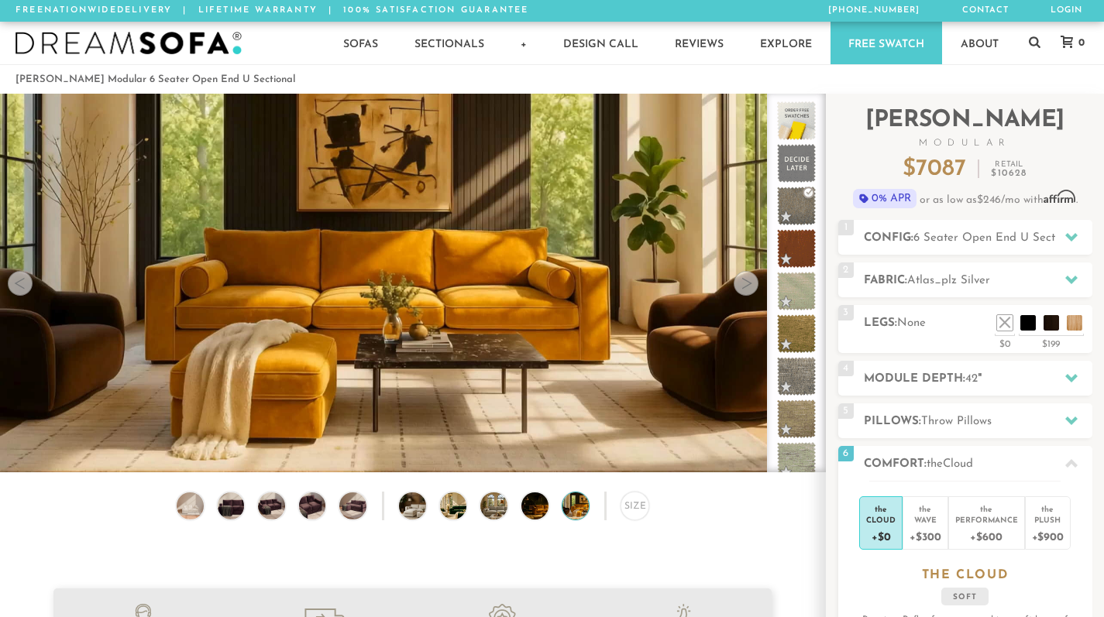
click at [748, 289] on div at bounding box center [746, 283] width 25 height 25
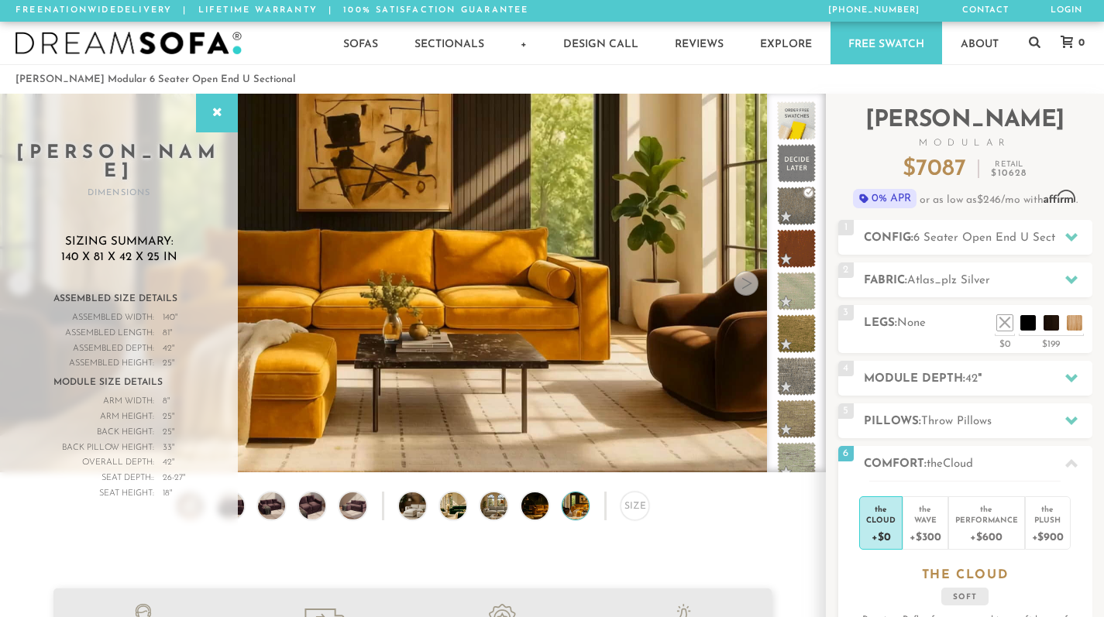
click at [748, 289] on div at bounding box center [746, 283] width 25 height 25
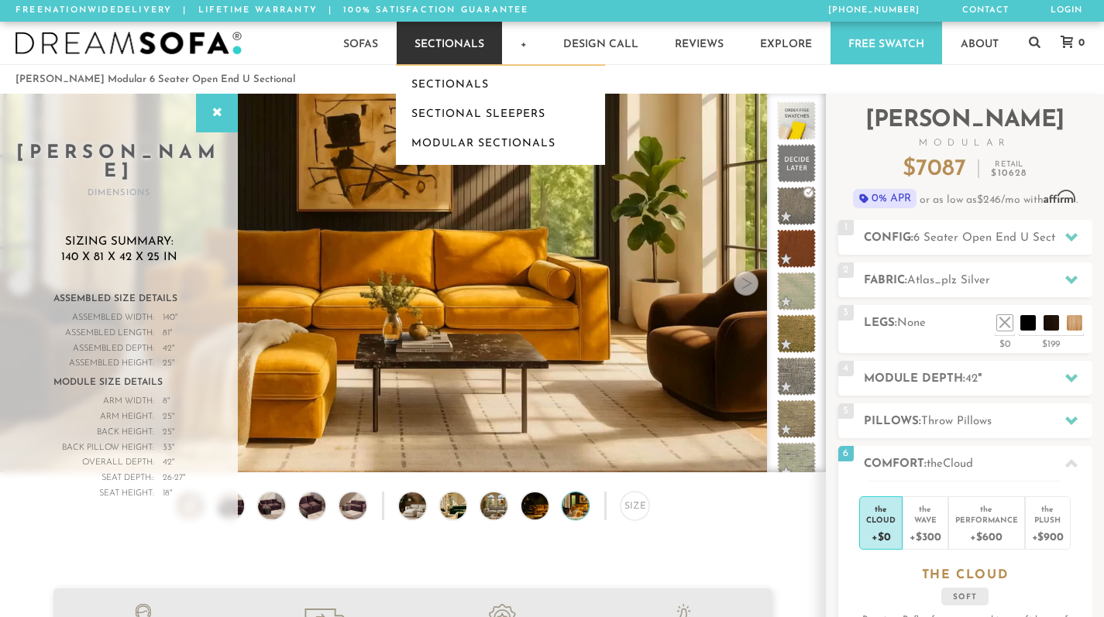
click at [434, 31] on link "Sectionals" at bounding box center [449, 43] width 105 height 43
